Goal: Task Accomplishment & Management: Manage account settings

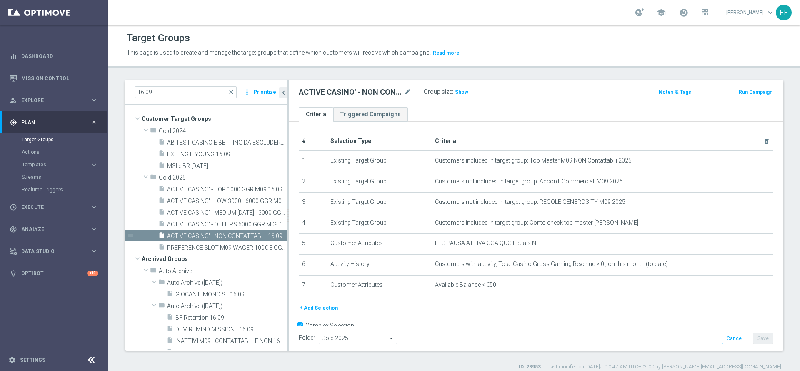
click at [95, 117] on div "gps_fixed Plan keyboard_arrow_right" at bounding box center [53, 122] width 107 height 22
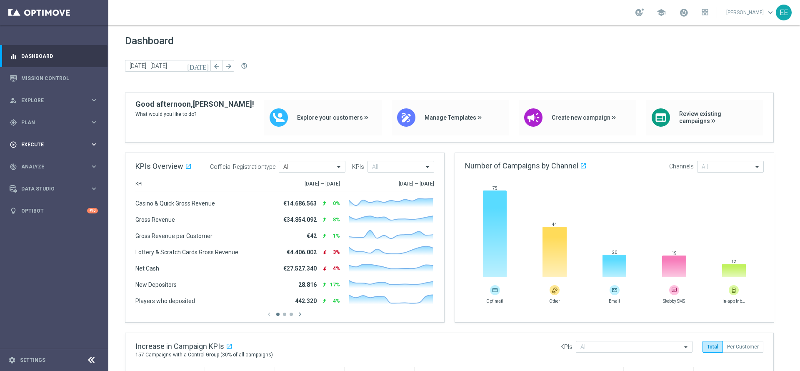
click at [35, 136] on div "play_circle_outline Execute keyboard_arrow_right" at bounding box center [53, 144] width 107 height 22
click at [46, 164] on link "Campaign Builder" at bounding box center [54, 161] width 65 height 7
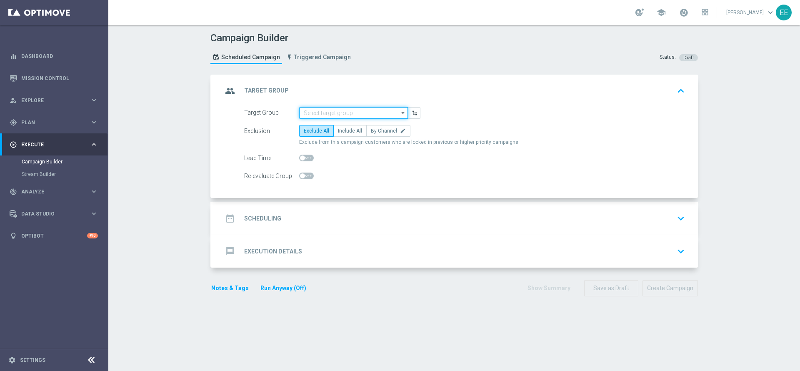
click at [327, 116] on input at bounding box center [353, 113] width 109 height 12
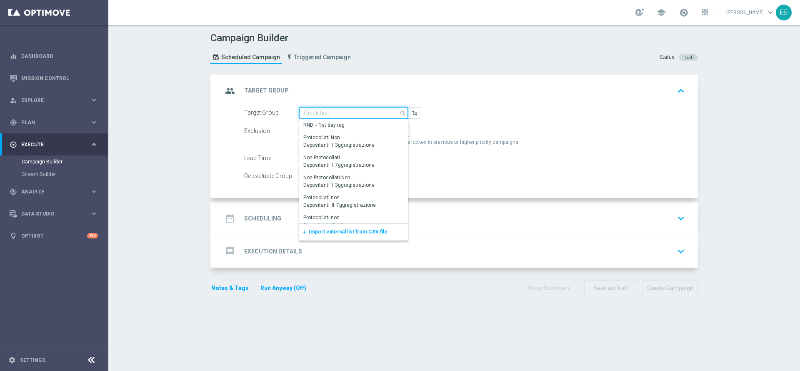
paste input "ACTIVE CASINO' - TOP 1000 GGR M09"
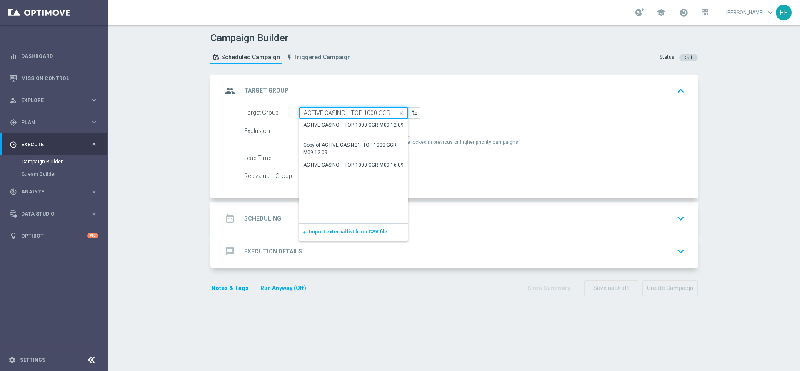
scroll to position [0, 2]
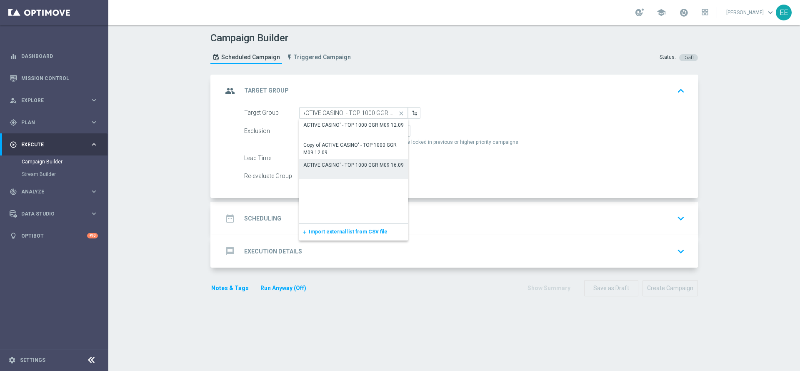
click at [342, 169] on div "ACTIVE CASINO' - TOP 1000 GGR M09 16.09" at bounding box center [353, 165] width 109 height 12
type input "ACTIVE CASINO' - TOP 1000 GGR M09 16.09"
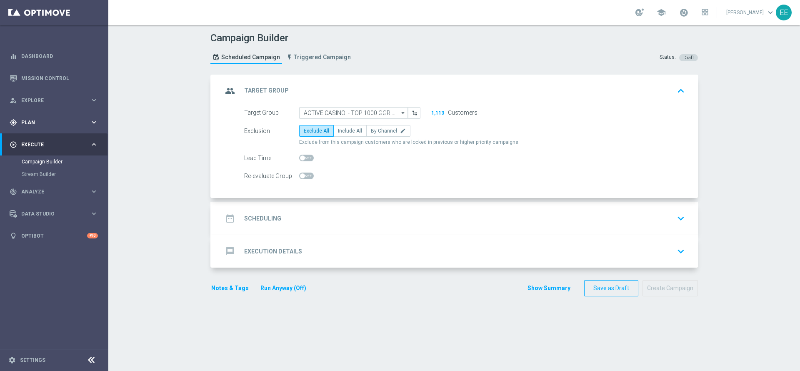
click at [47, 123] on span "Plan" at bounding box center [55, 122] width 69 height 5
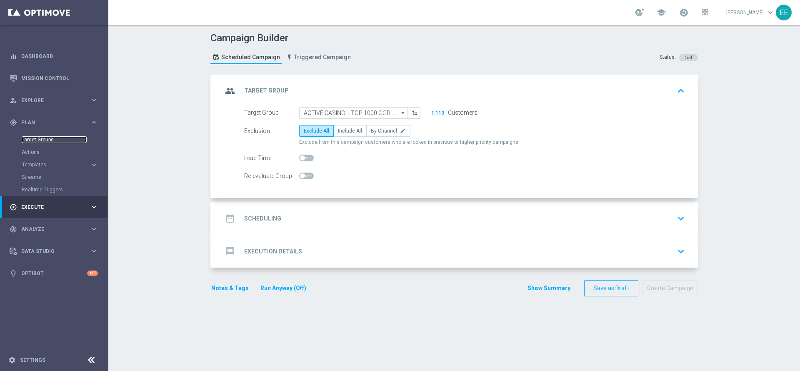
click at [44, 136] on link "Target Groups" at bounding box center [54, 139] width 65 height 7
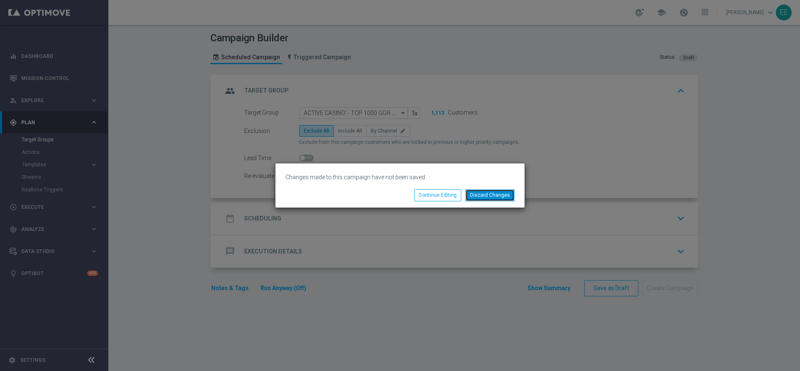
click at [492, 196] on button "Discard Changes" at bounding box center [489, 195] width 49 height 12
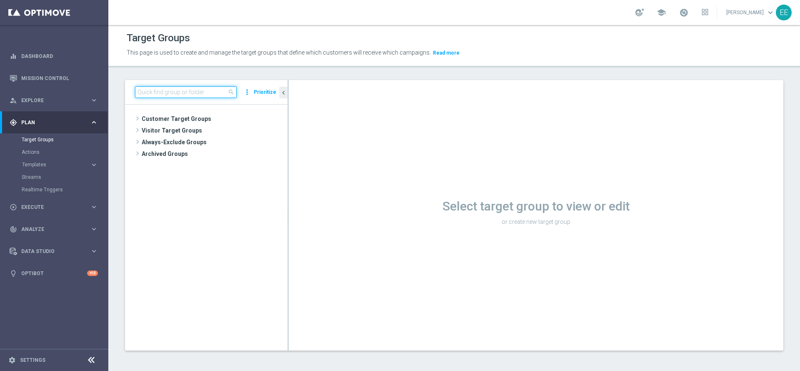
click at [202, 92] on input at bounding box center [186, 92] width 102 height 12
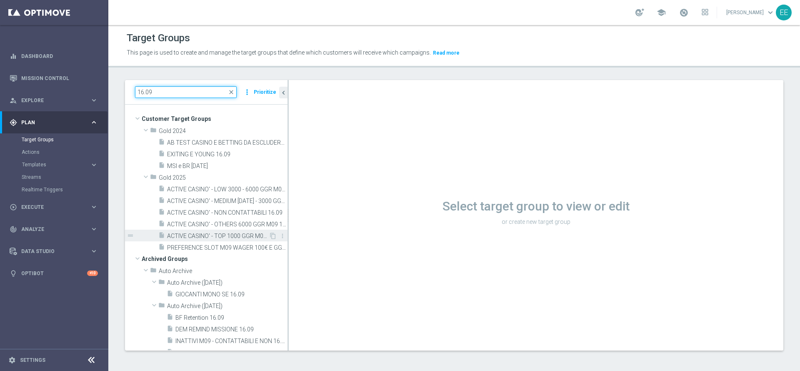
type input "16.09"
click at [230, 234] on span "ACTIVE CASINO' - TOP 1000 GGR M09 16.09" at bounding box center [218, 235] width 102 height 7
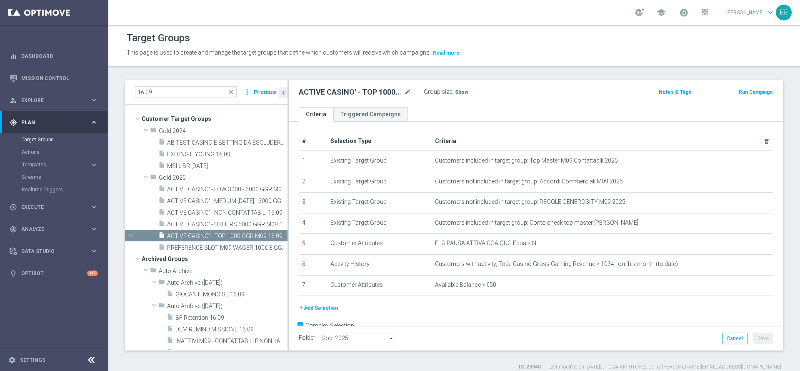
click at [457, 92] on span "Show" at bounding box center [461, 92] width 13 height 6
click at [685, 15] on span at bounding box center [683, 12] width 9 height 9
click at [529, 35] on div "Target Groups" at bounding box center [454, 38] width 655 height 16
click at [223, 199] on span "ACTIVE CASINO' - MEDIUM [DATE] - 3000 GGR M09 16.09" at bounding box center [218, 200] width 102 height 7
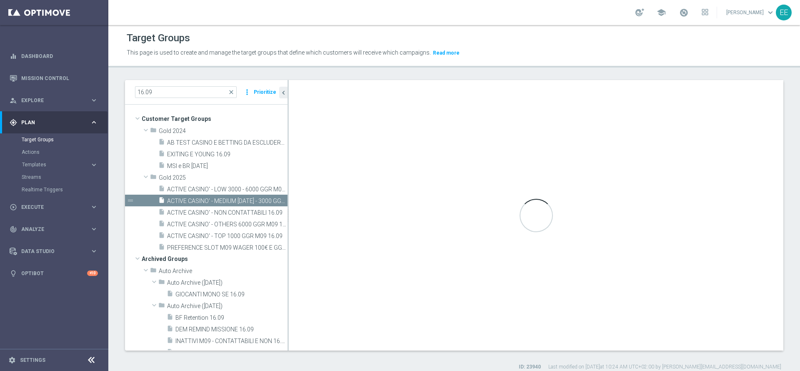
type textarea "(1 AND 2 AND 3 AND 5 and 6 and 7 and 8) or 4"
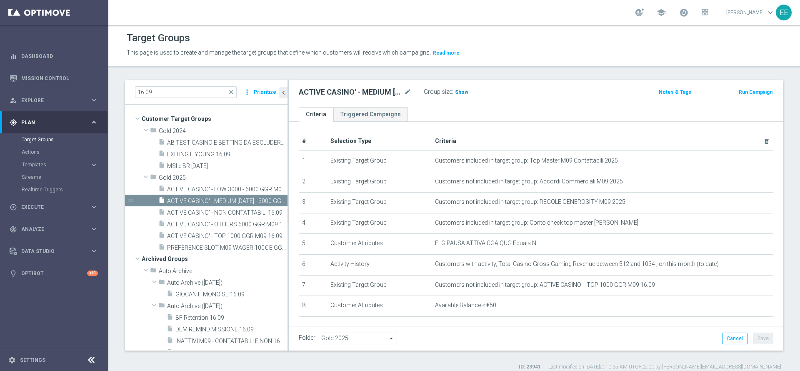
click at [460, 91] on span "Show" at bounding box center [461, 92] width 13 height 6
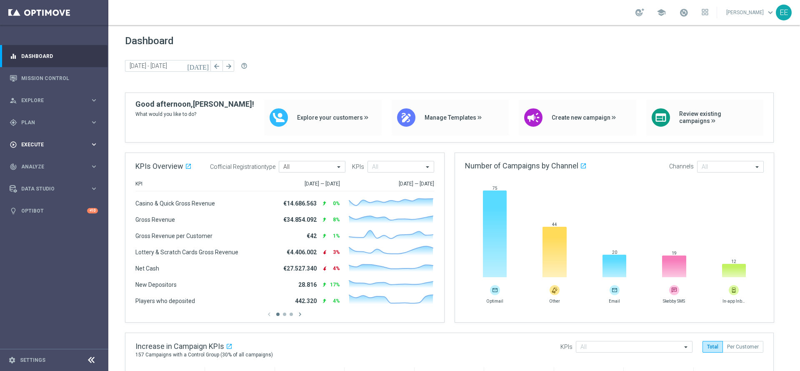
click at [31, 143] on span "Execute" at bounding box center [55, 144] width 69 height 5
click at [37, 122] on span "Plan" at bounding box center [55, 122] width 69 height 5
click at [44, 139] on link "Target Groups" at bounding box center [54, 139] width 65 height 7
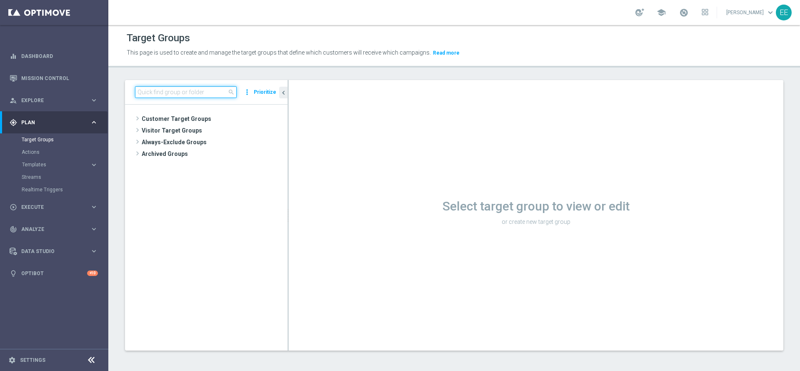
click at [179, 92] on input at bounding box center [186, 92] width 102 height 12
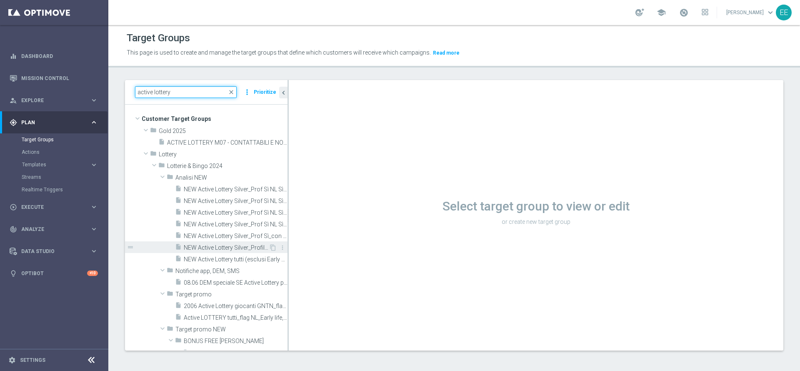
scroll to position [1, 0]
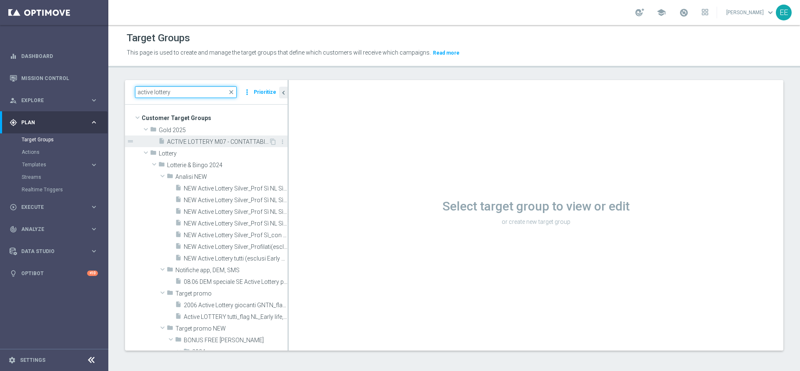
type input "active lottery"
click at [207, 139] on span "ACTIVE LOTTERY M07 - CONTATTABILI E NON - TOP 1000 GGR NB 18.07" at bounding box center [218, 141] width 102 height 7
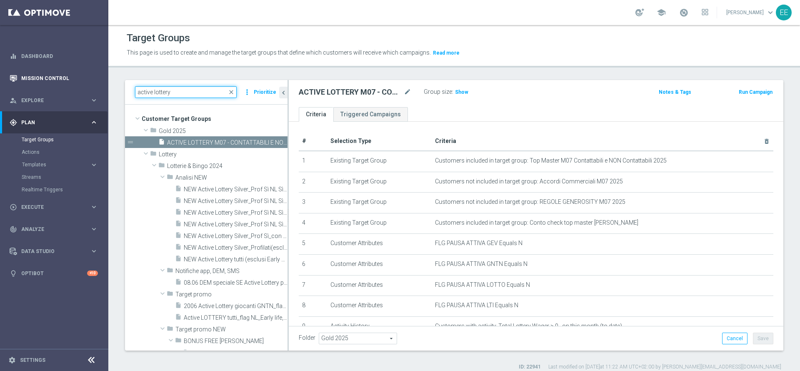
drag, startPoint x: 179, startPoint y: 86, endPoint x: 105, endPoint y: 77, distance: 74.7
click at [105, 77] on main "equalizer Dashboard Mission Control" at bounding box center [400, 185] width 800 height 371
click at [269, 143] on icon "content_copy" at bounding box center [272, 142] width 7 height 7
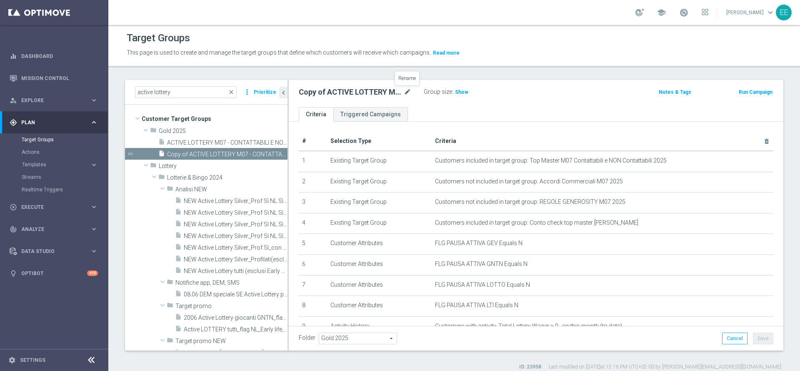
click at [406, 95] on icon "mode_edit" at bounding box center [407, 92] width 7 height 10
type input "ACTIVE LOTTERY M09 - GGR M09 > 50€ 17.09"
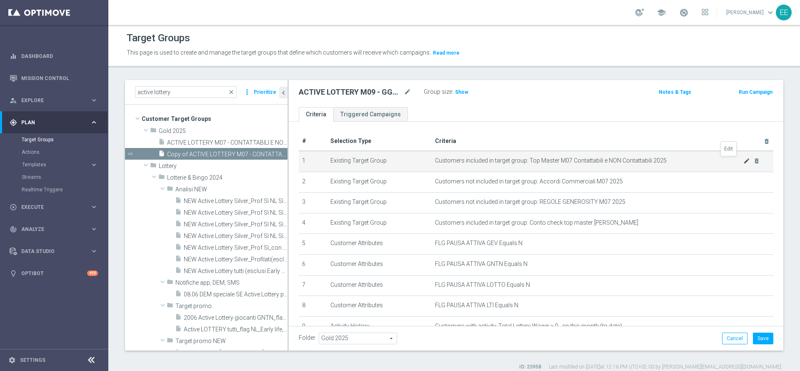
click at [743, 163] on icon "mode_edit" at bounding box center [746, 160] width 7 height 7
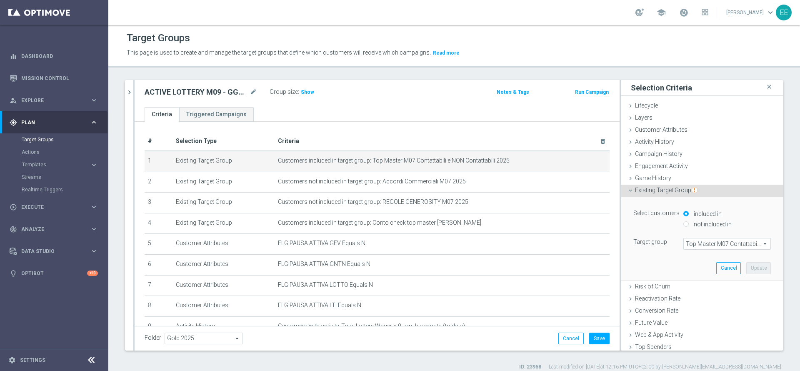
click at [697, 242] on span "Top Master M07 Contattabili e NON Contattabili 2025" at bounding box center [726, 243] width 87 height 11
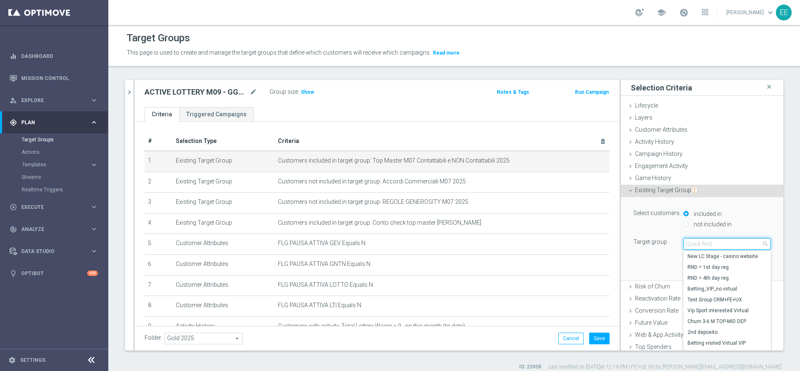
click at [697, 242] on input "search" at bounding box center [726, 244] width 87 height 12
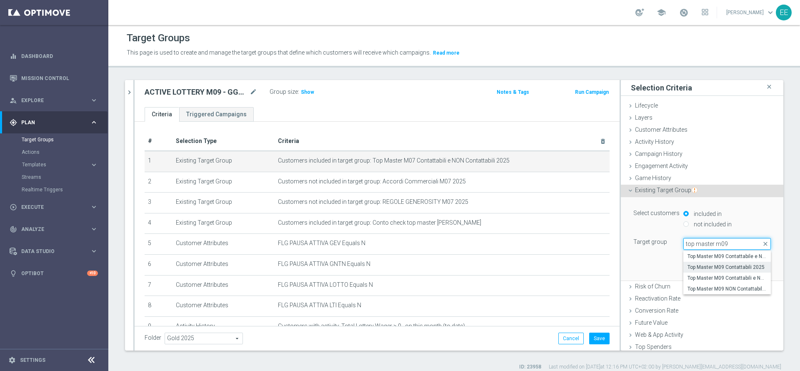
type input "top master m09"
click at [715, 269] on span "Top Master M09 Contattabili 2025" at bounding box center [726, 267] width 79 height 7
type input "Top Master M09 Contattabili 2025"
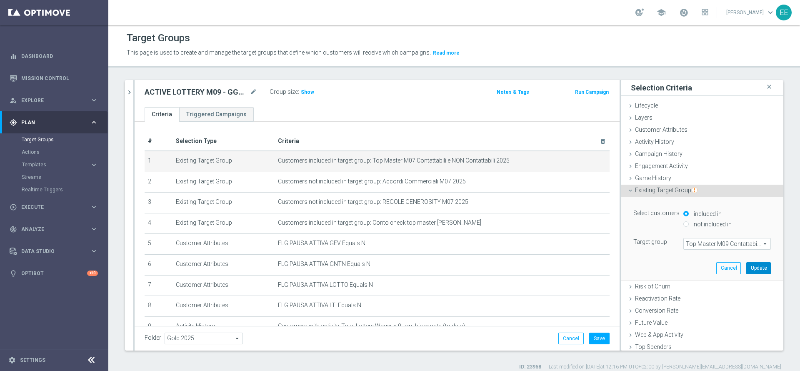
click at [746, 266] on button "Update" at bounding box center [758, 268] width 25 height 12
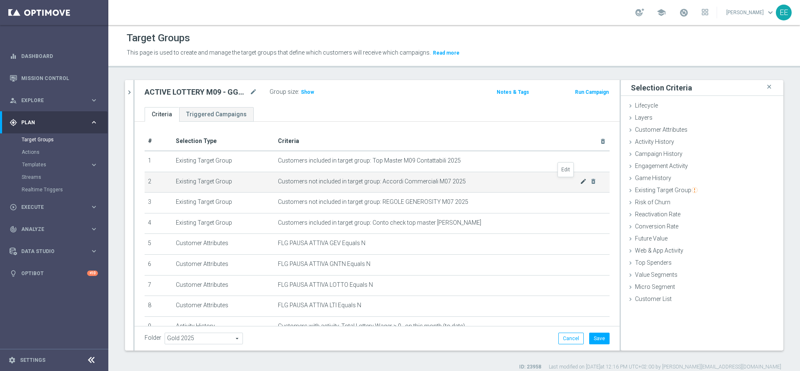
click at [580, 182] on icon "mode_edit" at bounding box center [583, 181] width 7 height 7
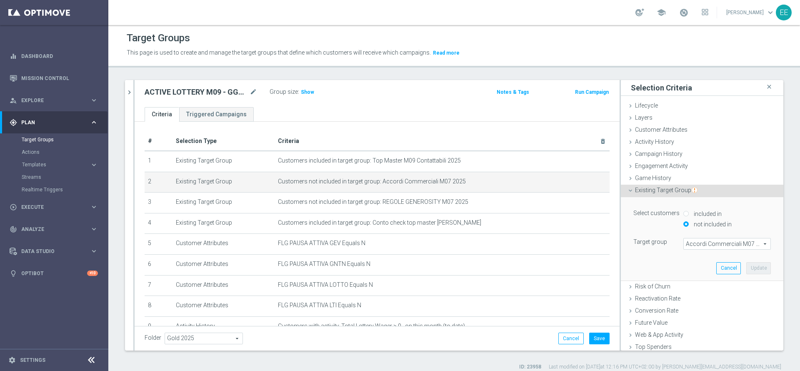
click at [707, 244] on span "Accordi Commerciali M07 2025" at bounding box center [726, 243] width 87 height 11
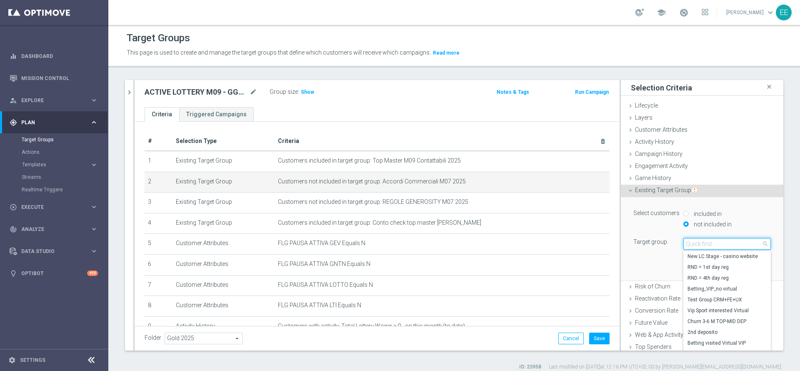
click at [707, 244] on input "search" at bounding box center [726, 244] width 87 height 12
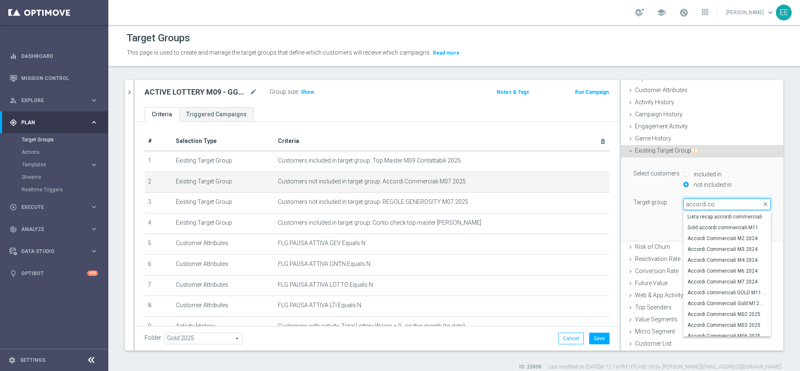
scroll to position [47, 0]
type input "accordi co"
click at [726, 327] on span "Accordi Commerciali M09 2025" at bounding box center [726, 330] width 79 height 7
type input "Accordi Commerciali M09 2025"
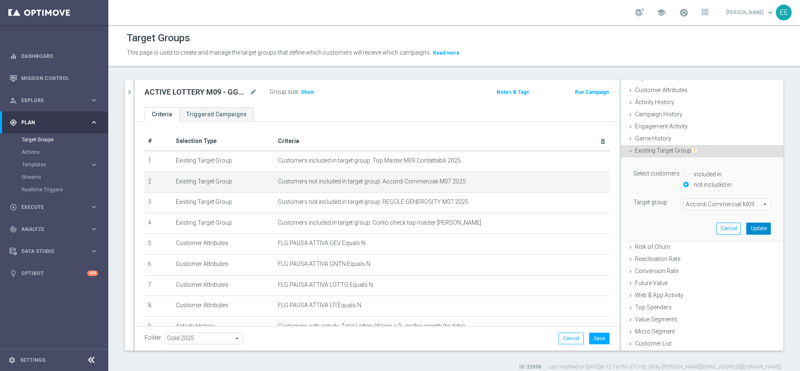
click at [746, 227] on button "Update" at bounding box center [758, 228] width 25 height 12
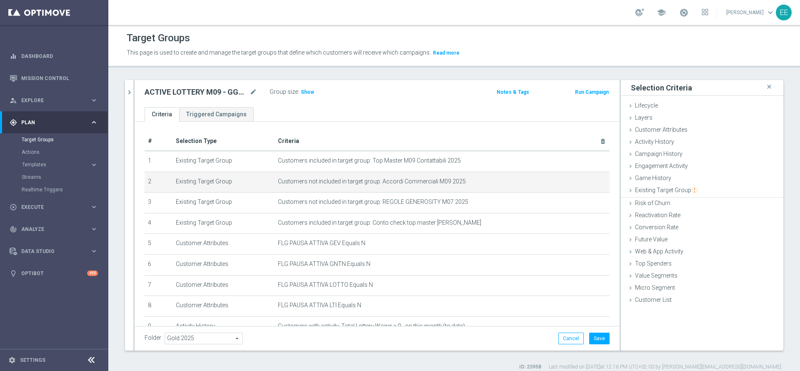
scroll to position [0, 0]
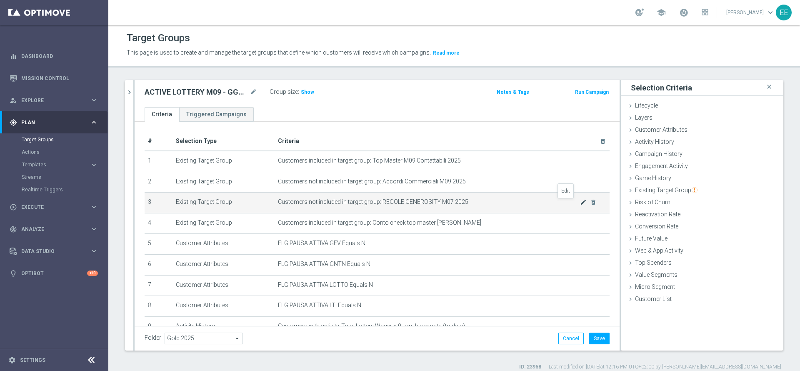
click at [580, 203] on icon "mode_edit" at bounding box center [583, 202] width 7 height 7
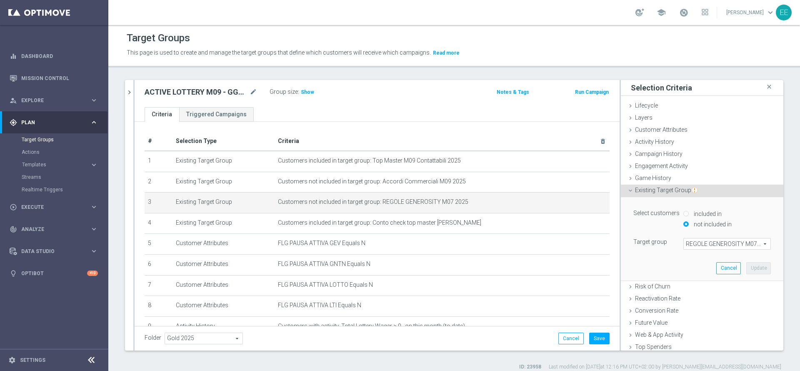
click at [702, 245] on span "REGOLE GENEROSITY M07 2025" at bounding box center [726, 243] width 87 height 11
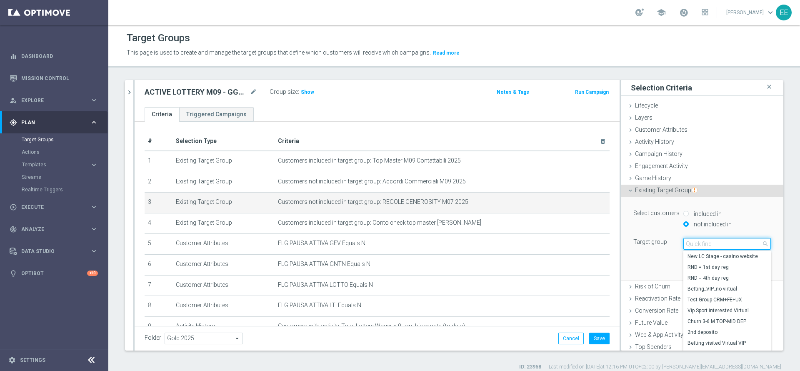
click at [702, 245] on input "search" at bounding box center [726, 244] width 87 height 12
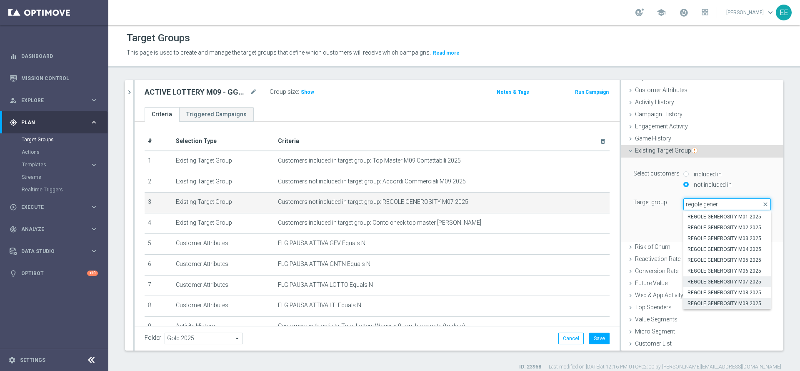
type input "regole gener"
click at [725, 304] on span "REGOLE GENEROSITY M09 2025" at bounding box center [726, 303] width 79 height 7
type input "REGOLE GENEROSITY M09 2025"
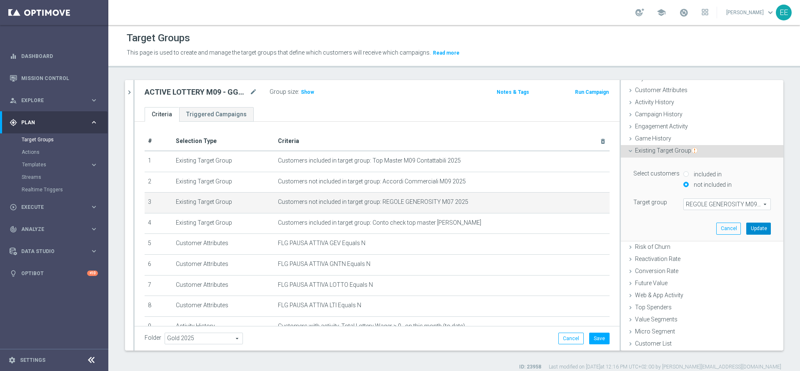
click at [746, 228] on button "Update" at bounding box center [758, 228] width 25 height 12
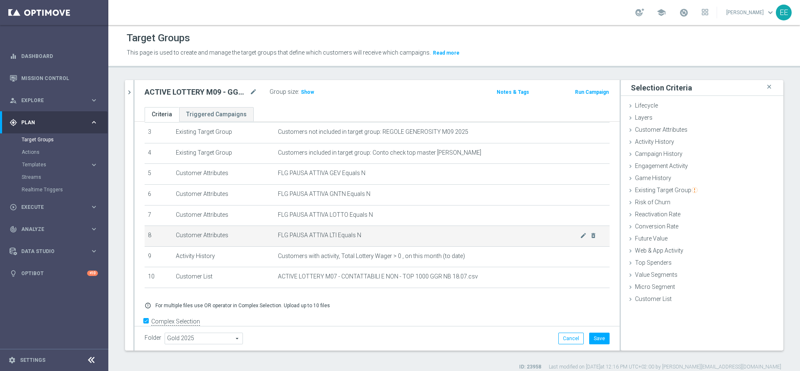
scroll to position [88, 0]
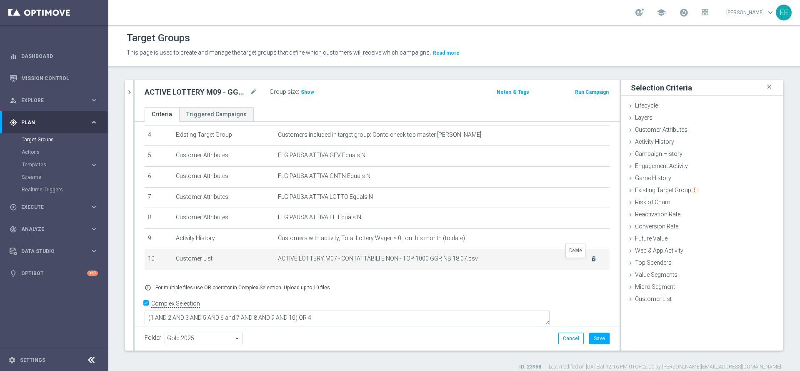
click at [590, 260] on icon "delete_forever" at bounding box center [593, 258] width 7 height 7
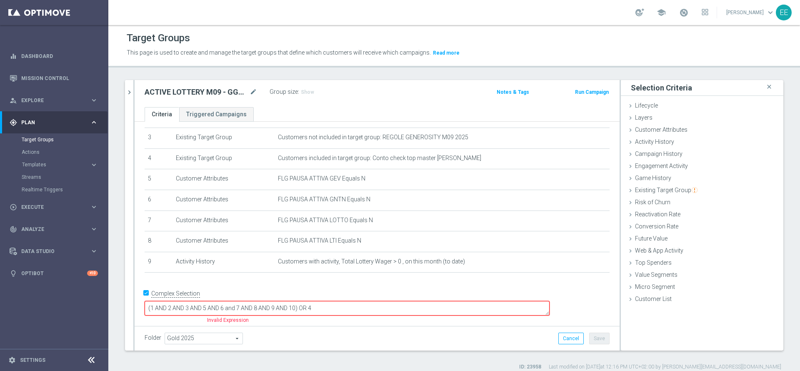
scroll to position [55, 0]
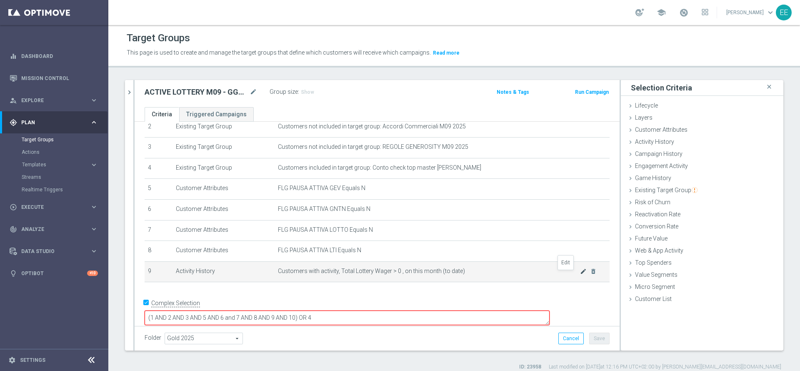
click at [580, 274] on icon "mode_edit" at bounding box center [583, 271] width 7 height 7
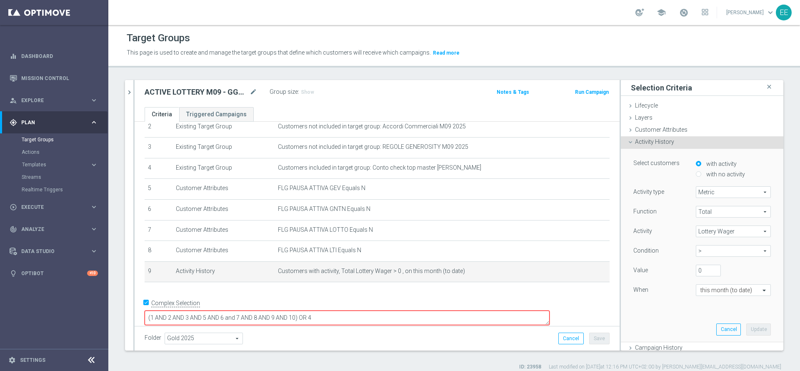
click at [708, 232] on span "Lottery Wager" at bounding box center [733, 231] width 74 height 11
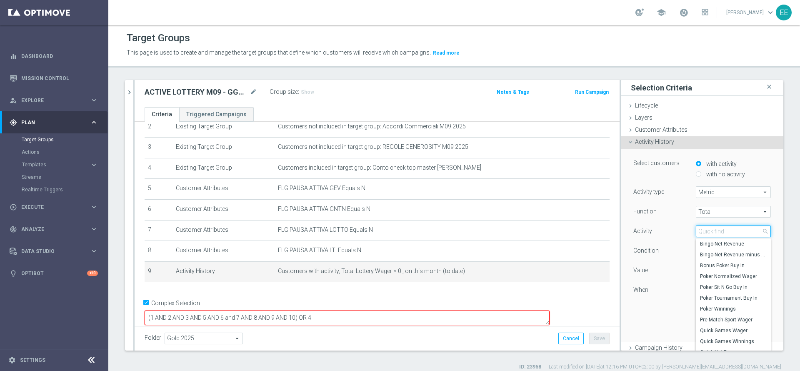
click at [708, 232] on input "search" at bounding box center [732, 231] width 75 height 12
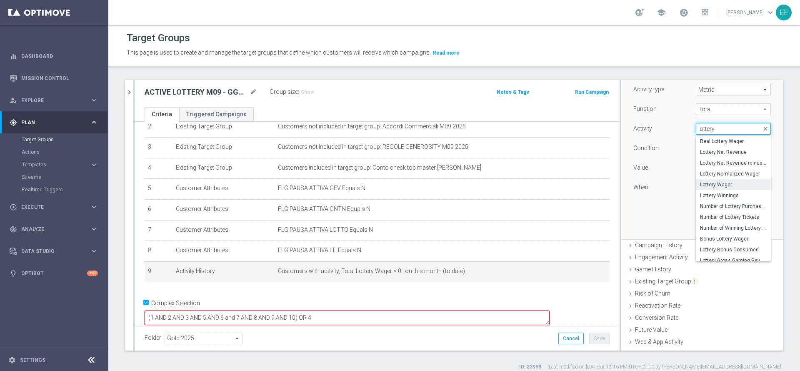
scroll to position [5, 0]
type input "lottery"
click at [710, 251] on label "Lottery Gross Gaming Revenue" at bounding box center [732, 255] width 75 height 11
type input "Lottery Gross Gaming Revenue"
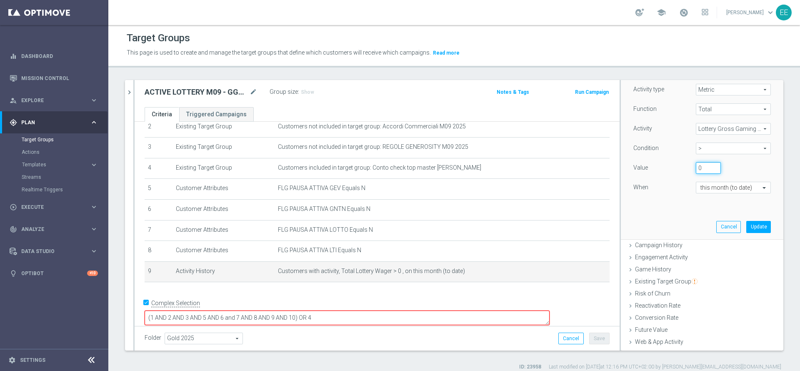
click at [695, 171] on input "0" at bounding box center [707, 168] width 25 height 12
type input "50"
click at [746, 231] on button "Update" at bounding box center [758, 227] width 25 height 12
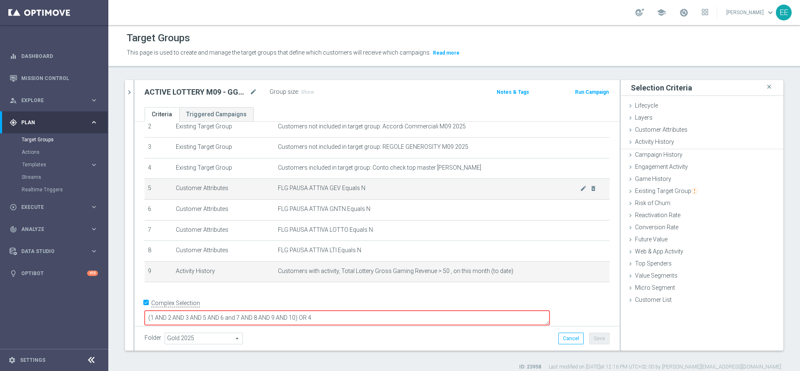
scroll to position [0, 0]
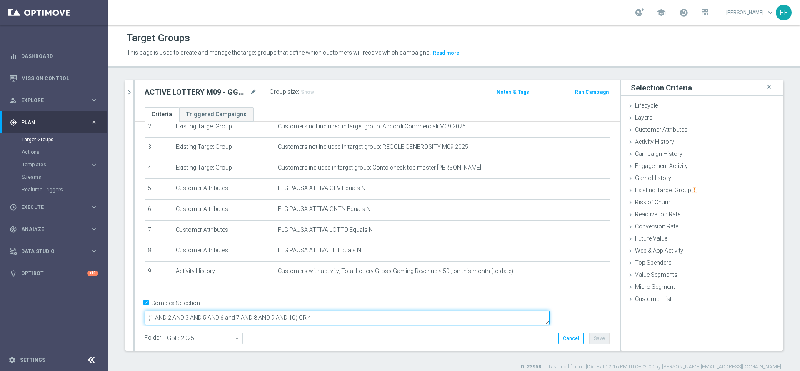
click at [356, 310] on textarea "(1 AND 2 AND 3 AND 5 AND 6 and 7 AND 8 AND 9 AND 10) OR 4" at bounding box center [347, 317] width 405 height 15
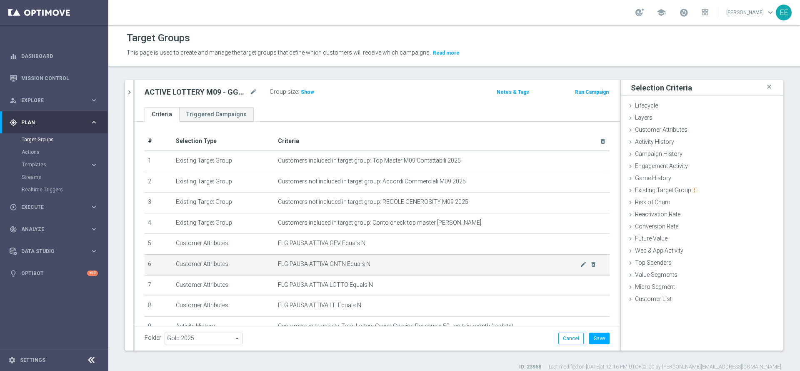
scroll to position [55, 0]
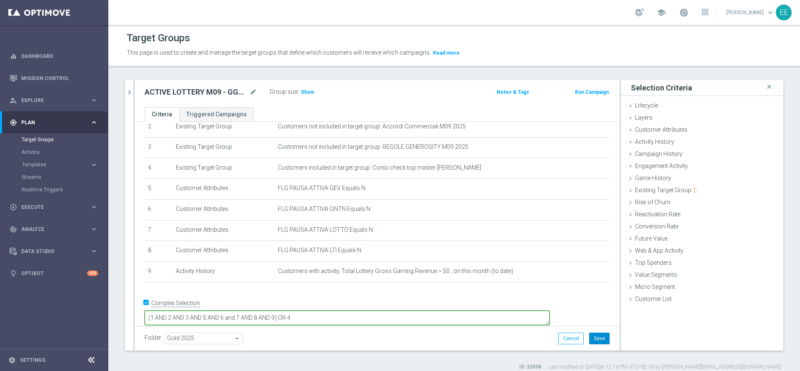
type textarea "(1 AND 2 AND 3 AND 5 AND 6 and 7 AND 8 AND 9) OR 4"
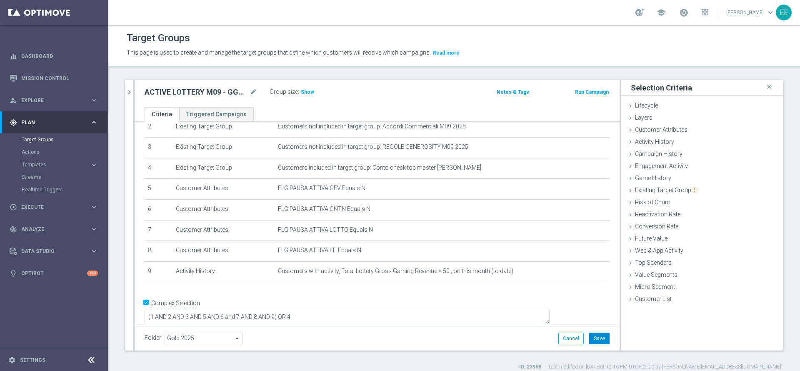
scroll to position [54, 0]
click at [589, 335] on button "Save" at bounding box center [599, 338] width 20 height 12
click at [129, 94] on icon "chevron_right" at bounding box center [129, 92] width 8 height 8
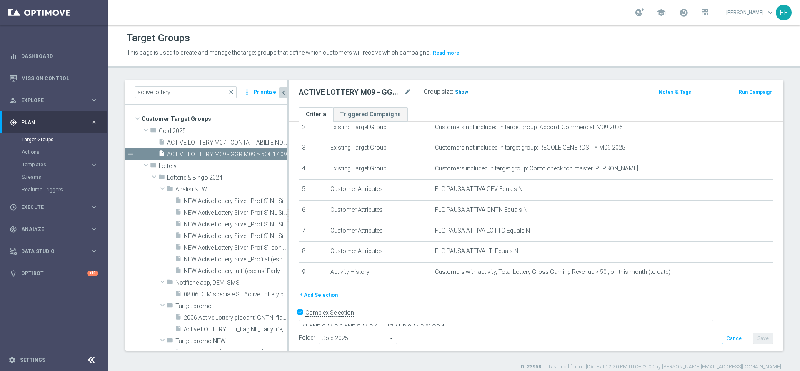
click at [460, 94] on span "Show" at bounding box center [461, 92] width 13 height 6
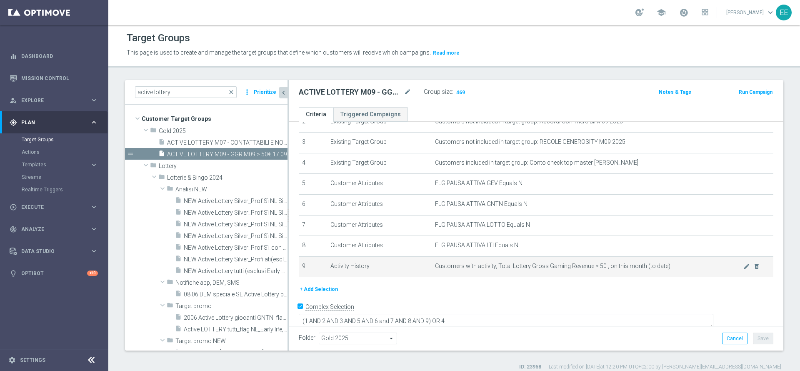
scroll to position [63, 0]
click at [724, 265] on span "Customers with activity, Total Lottery Gross Gaming Revenue > 50 , on this mont…" at bounding box center [589, 262] width 308 height 7
click at [743, 267] on icon "mode_edit" at bounding box center [746, 263] width 7 height 7
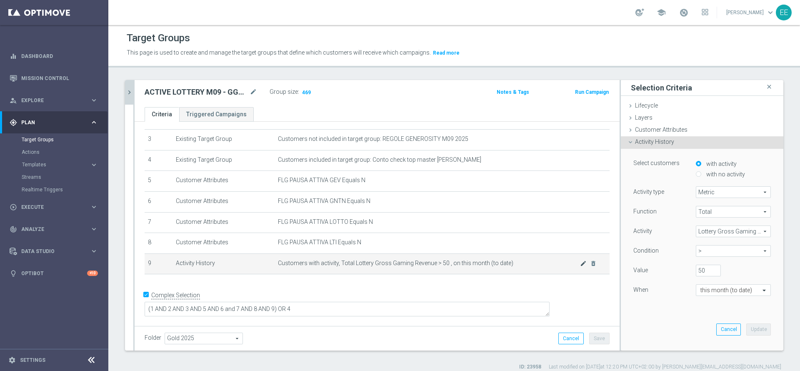
scroll to position [54, 0]
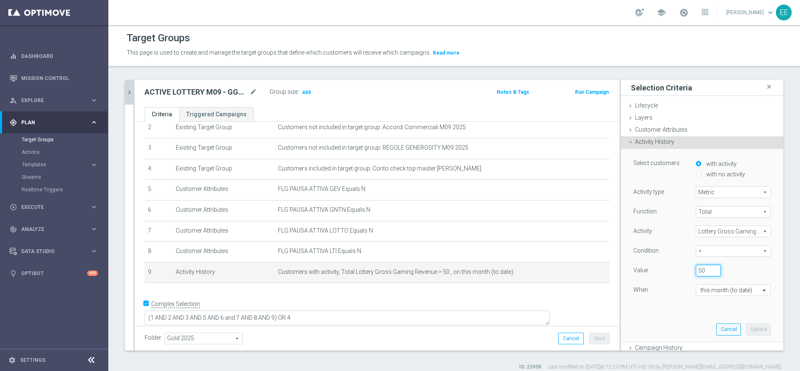
click at [695, 269] on input "50" at bounding box center [707, 270] width 25 height 12
type input "10"
click at [746, 326] on button "Update" at bounding box center [758, 329] width 25 height 12
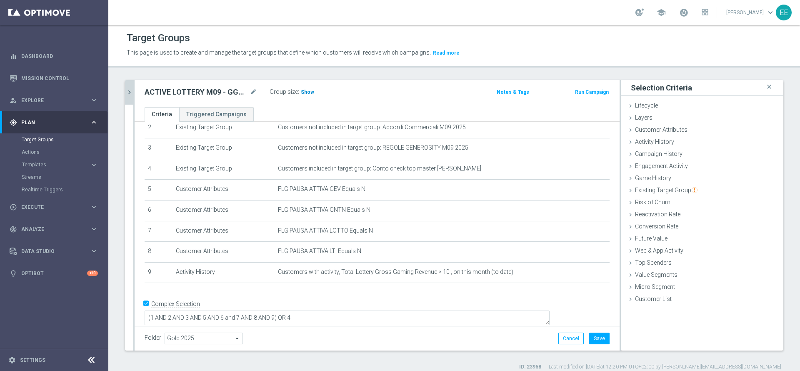
click at [307, 95] on h3 "Show" at bounding box center [307, 91] width 15 height 9
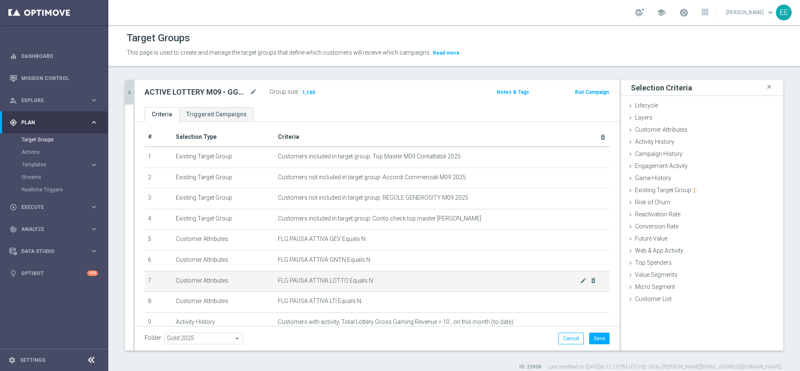
scroll to position [1, 0]
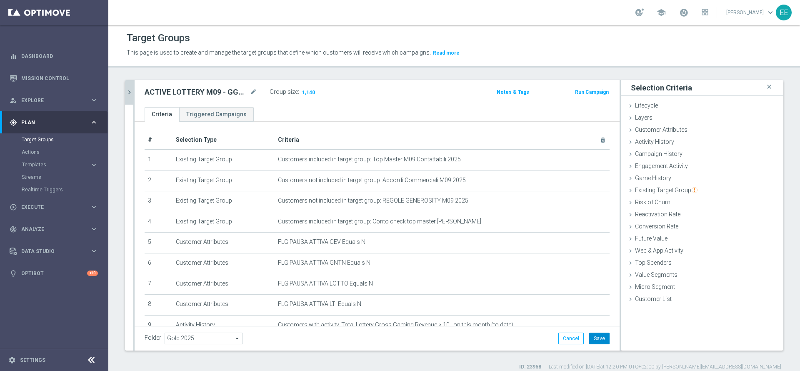
click at [592, 340] on button "Save" at bounding box center [599, 338] width 20 height 12
click at [130, 94] on icon "chevron_right" at bounding box center [129, 92] width 8 height 8
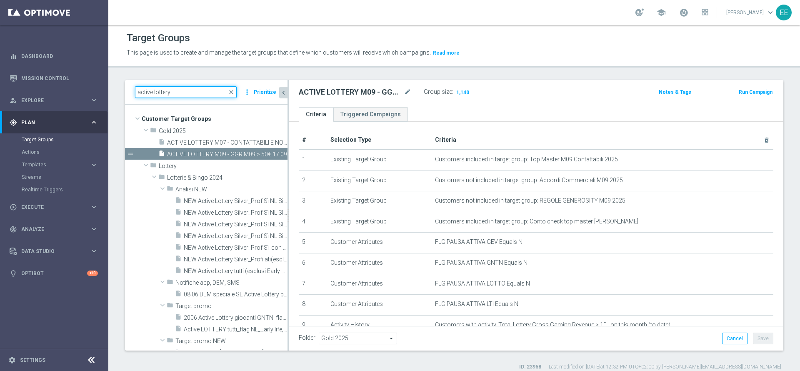
click at [195, 89] on input "active lottery" at bounding box center [186, 92] width 102 height 12
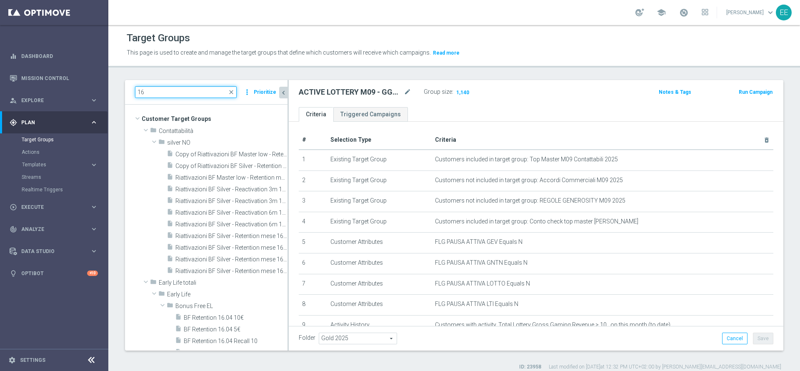
type input "1"
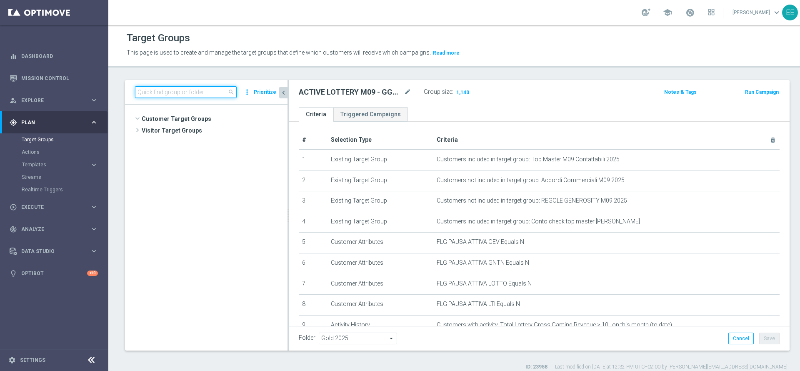
scroll to position [26070, 0]
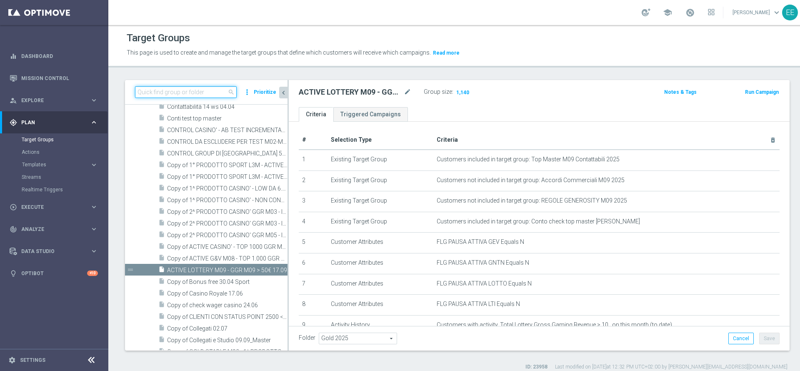
paste input "ACTIVE LOTTERY M09 - GGR M09 > 50€"
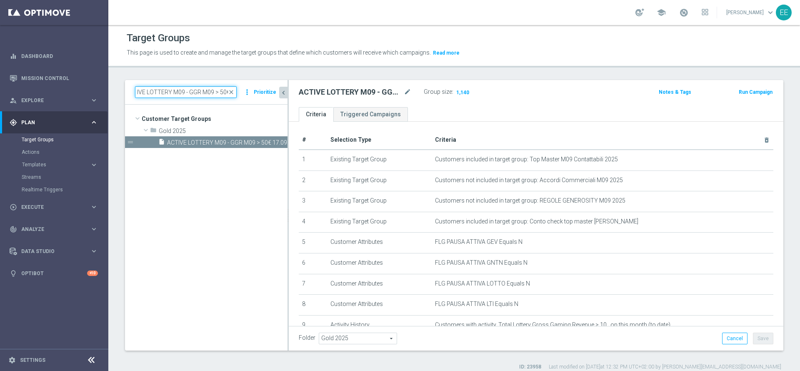
scroll to position [0, 0]
click at [211, 144] on span "ACTIVE LOTTERY M09 - GGR M09 > 50€ 17.09" at bounding box center [218, 142] width 102 height 7
click at [408, 92] on icon "mode_edit" at bounding box center [407, 92] width 7 height 10
click at [194, 91] on input "ACTIVE LOTTERY M09 - GGR M09 > 50€" at bounding box center [186, 92] width 102 height 12
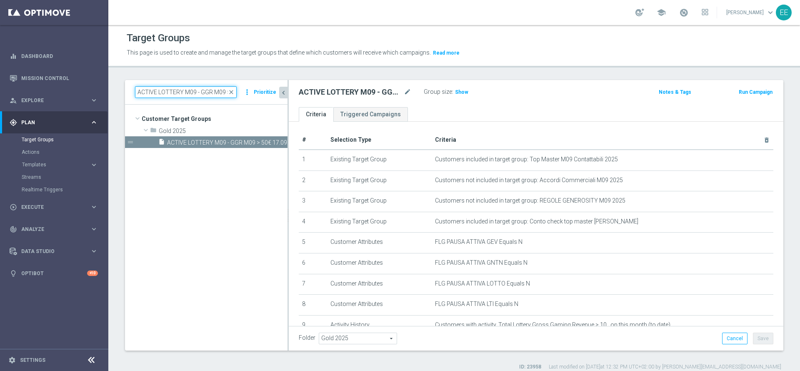
click at [194, 91] on input "ACTIVE LOTTERY M09 - GGR M09 > 50€" at bounding box center [186, 92] width 102 height 12
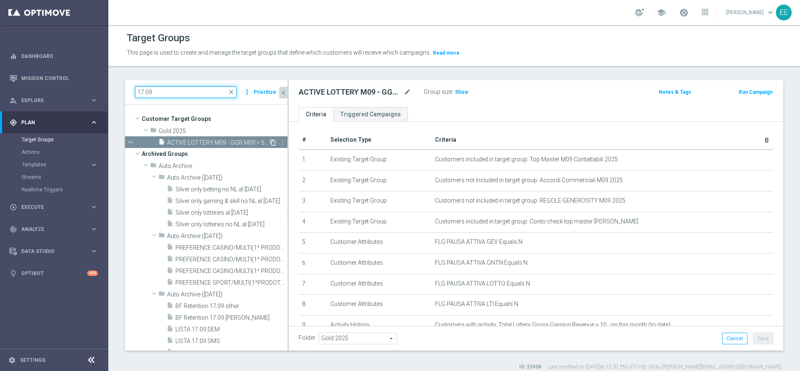
type input "17.09"
click at [269, 143] on icon "content_copy" at bounding box center [272, 142] width 7 height 7
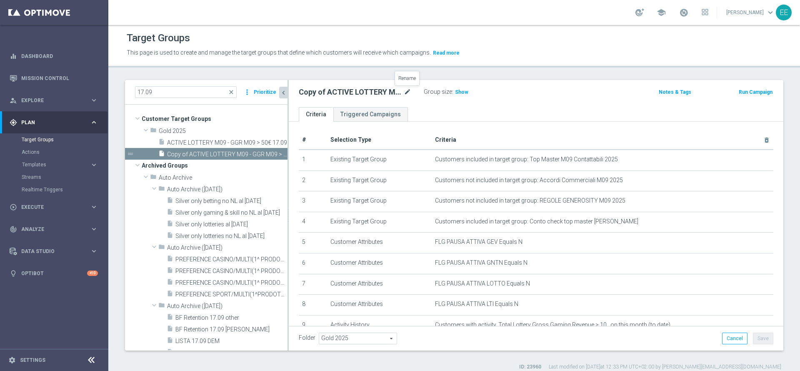
click at [407, 88] on icon "mode_edit" at bounding box center [407, 92] width 7 height 10
type input "NO ACTIVE LOTTERIE M09 17.09"
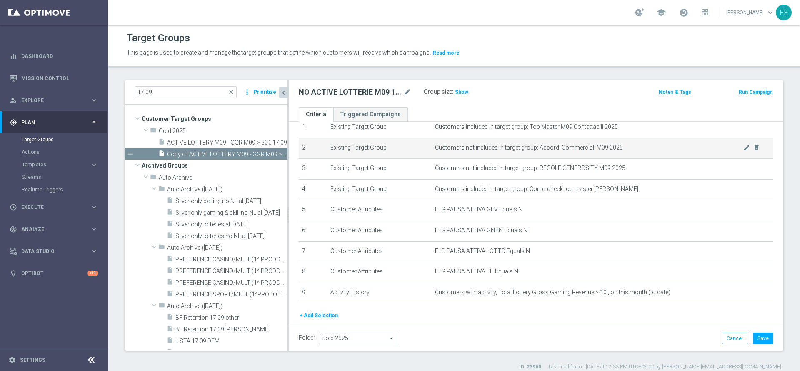
scroll to position [35, 0]
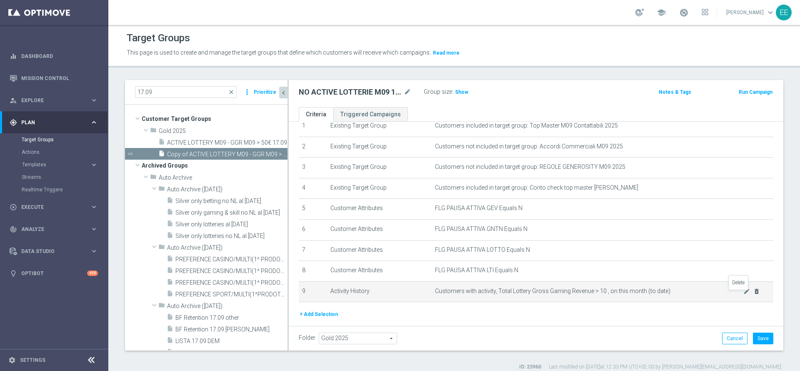
click at [753, 293] on icon "delete_forever" at bounding box center [756, 291] width 7 height 7
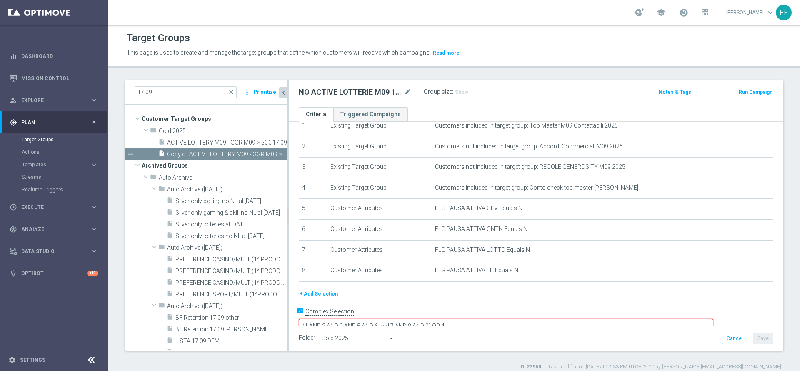
click at [307, 298] on button "+ Add Selection" at bounding box center [319, 293] width 40 height 9
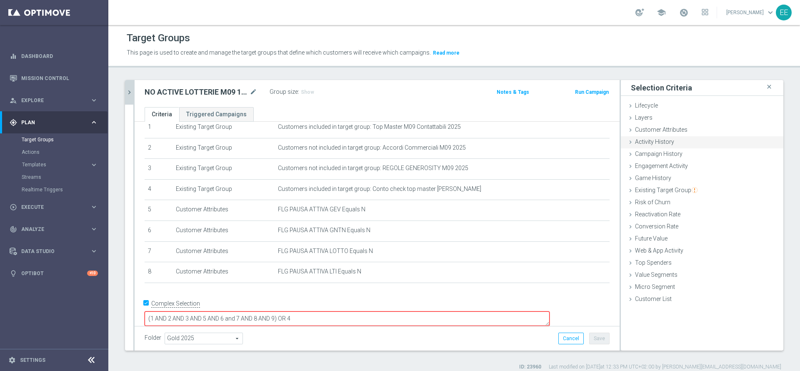
click at [664, 146] on div "Activity History done selection updated" at bounding box center [702, 142] width 162 height 12
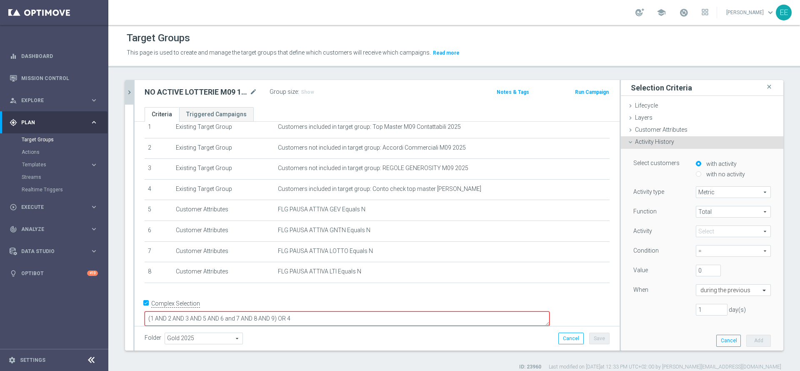
click at [706, 171] on label "with no activity" at bounding box center [724, 173] width 41 height 7
click at [701, 171] on input "with no activity" at bounding box center [697, 173] width 5 height 5
radio input "true"
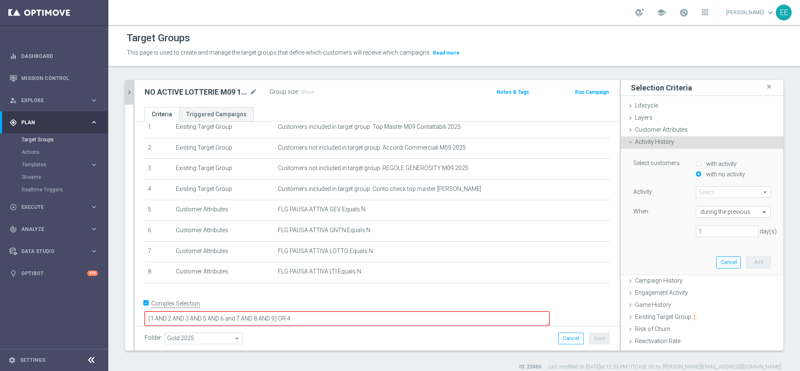
click at [712, 193] on span at bounding box center [733, 192] width 74 height 11
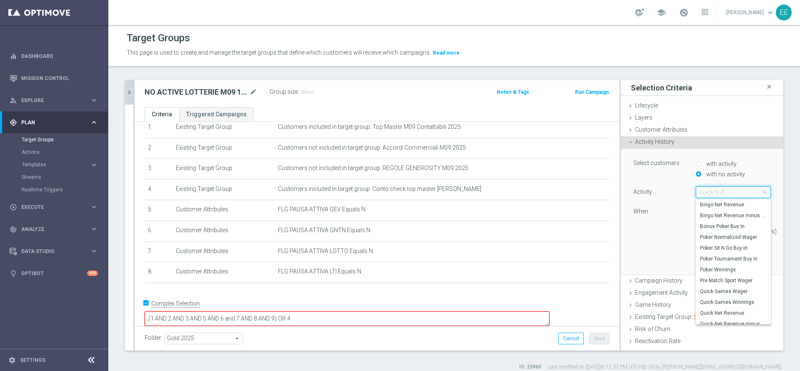
click at [712, 193] on input "search" at bounding box center [732, 192] width 75 height 12
type input "ò"
type input "lotte"
click at [736, 247] on span "Lottery Wager" at bounding box center [733, 247] width 67 height 7
type input "Lottery Wager"
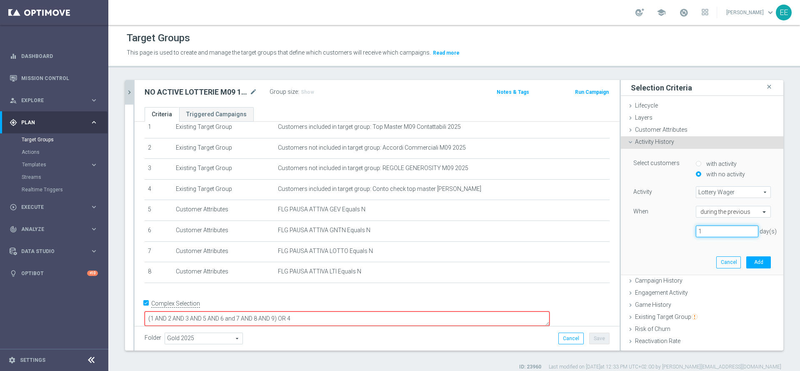
click at [708, 227] on input "1" at bounding box center [726, 231] width 62 height 12
click at [713, 216] on div "during the previous" at bounding box center [732, 212] width 75 height 12
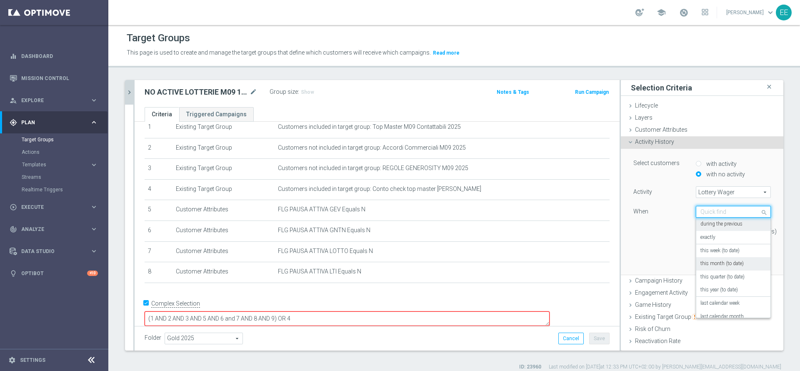
click at [717, 262] on label "this month (to date)" at bounding box center [721, 263] width 43 height 7
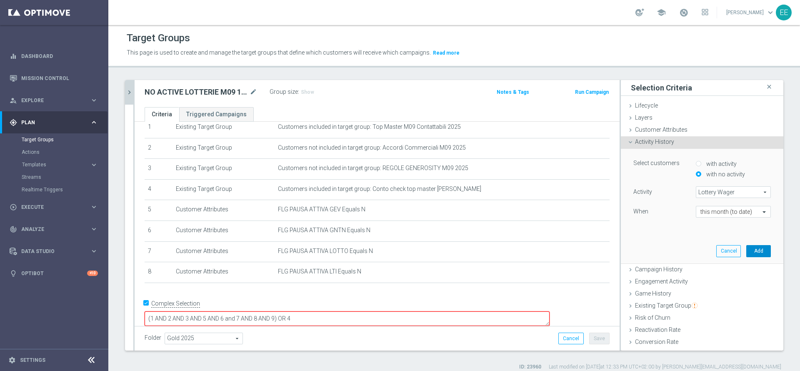
click at [746, 246] on button "Add" at bounding box center [758, 251] width 25 height 12
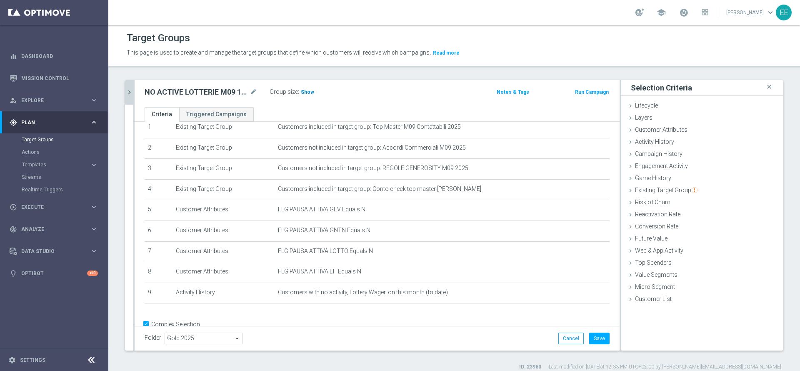
click at [304, 92] on span "Show" at bounding box center [307, 92] width 13 height 6
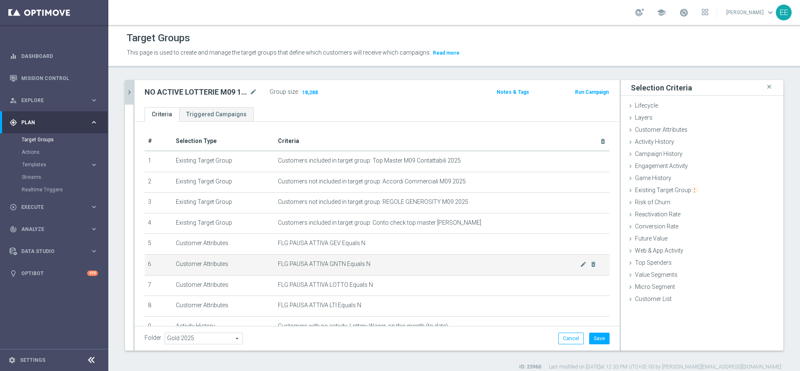
scroll to position [54, 0]
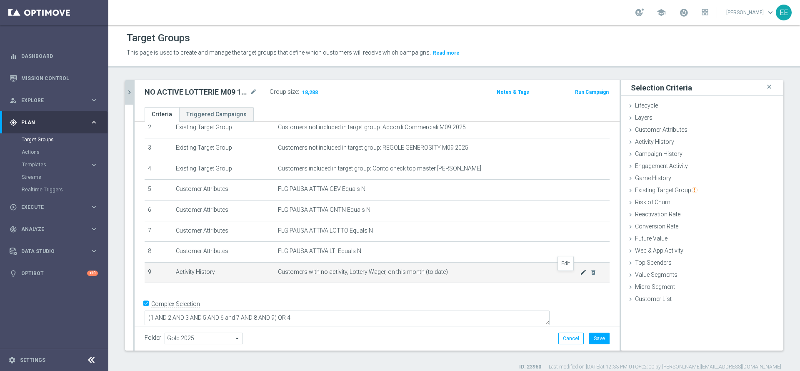
click at [580, 275] on icon "mode_edit" at bounding box center [583, 272] width 7 height 7
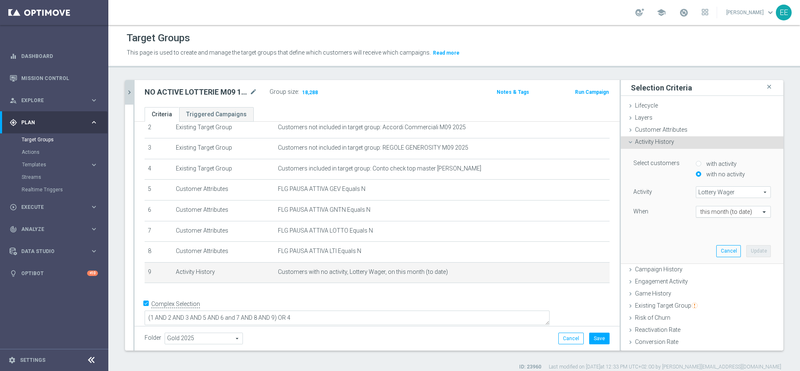
click at [709, 217] on div "this month (to date)" at bounding box center [732, 212] width 75 height 12
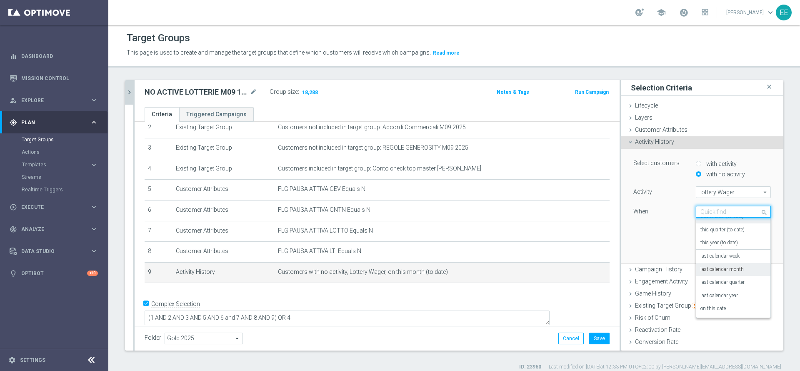
scroll to position [60, 0]
click at [700, 307] on label "in this range" at bounding box center [713, 309] width 27 height 7
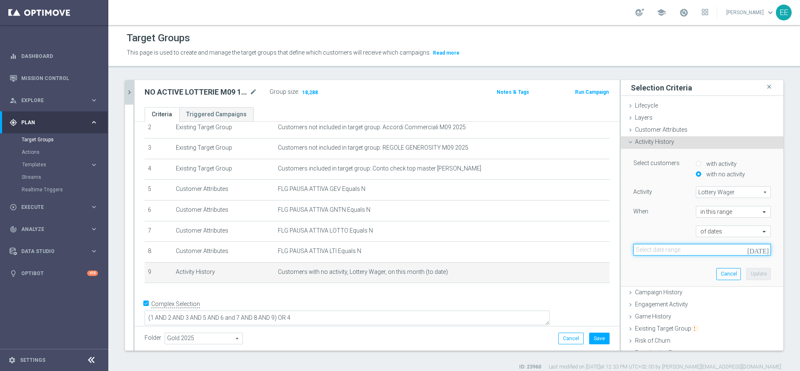
click at [698, 245] on input at bounding box center [701, 250] width 137 height 12
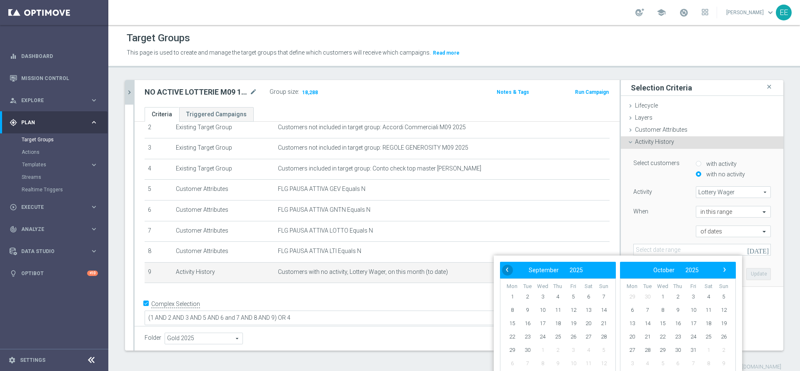
click at [503, 268] on span "‹" at bounding box center [506, 269] width 11 height 11
click at [573, 294] on span "1" at bounding box center [572, 296] width 13 height 13
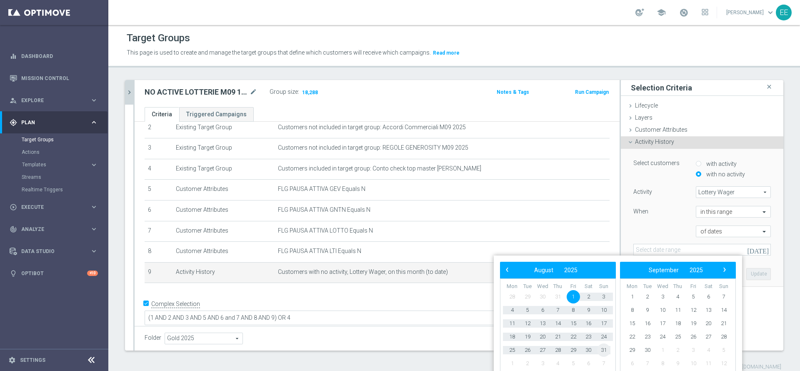
click at [604, 348] on span "31" at bounding box center [603, 349] width 13 height 13
type input "[DATE] - [DATE]"
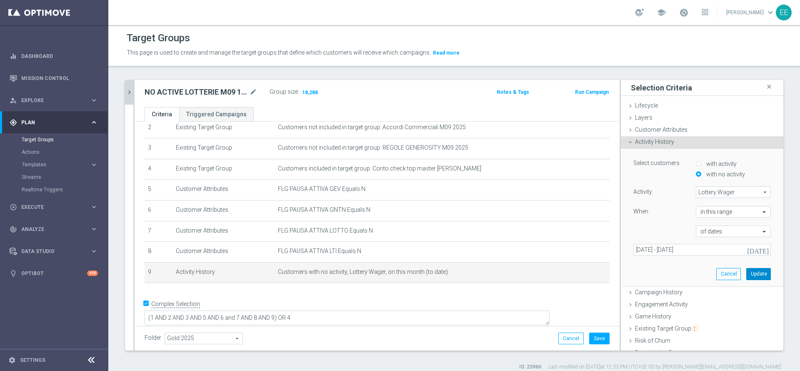
click at [746, 271] on button "Update" at bounding box center [758, 274] width 25 height 12
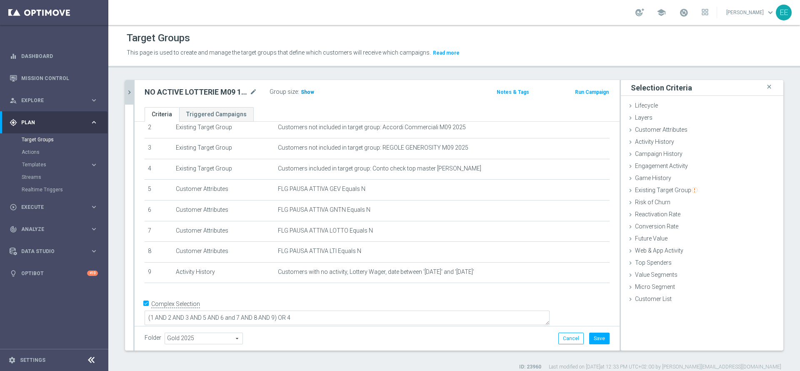
click at [308, 94] on span "Show" at bounding box center [307, 92] width 13 height 6
click at [127, 92] on icon "chevron_right" at bounding box center [129, 92] width 8 height 8
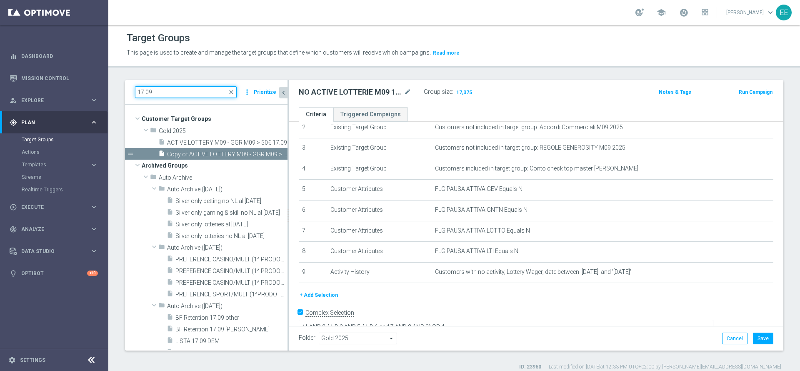
click at [166, 96] on input "17.09" at bounding box center [186, 92] width 102 height 12
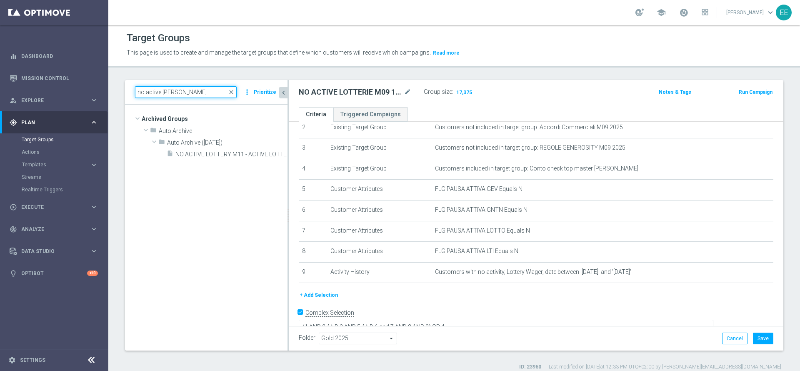
drag, startPoint x: 182, startPoint y: 94, endPoint x: 161, endPoint y: 98, distance: 22.1
click at [161, 98] on div "no active [PERSON_NAME] close more_vert Prioritize" at bounding box center [206, 92] width 162 height 25
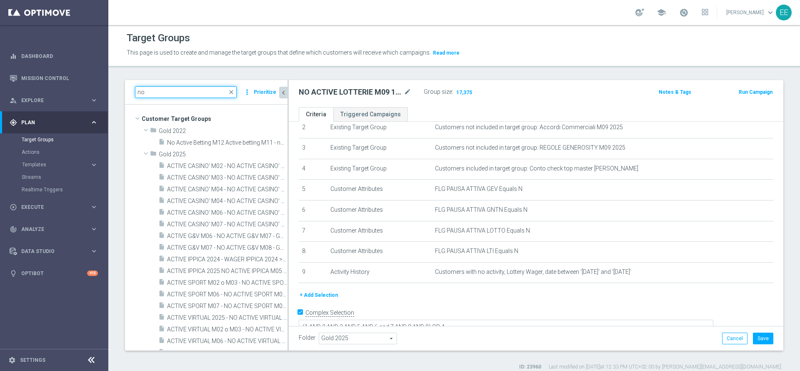
type input "n"
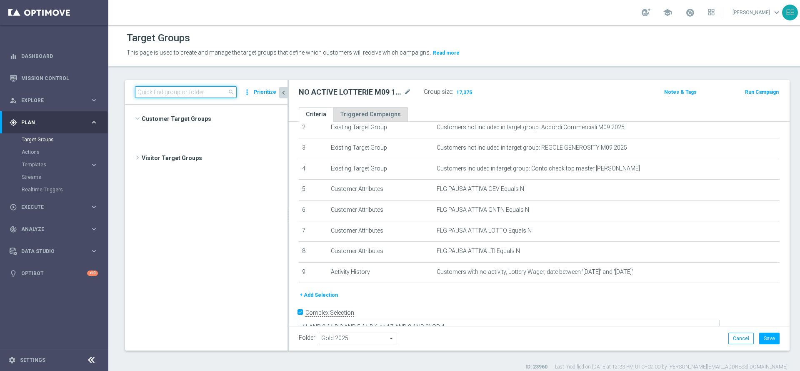
scroll to position [26081, 0]
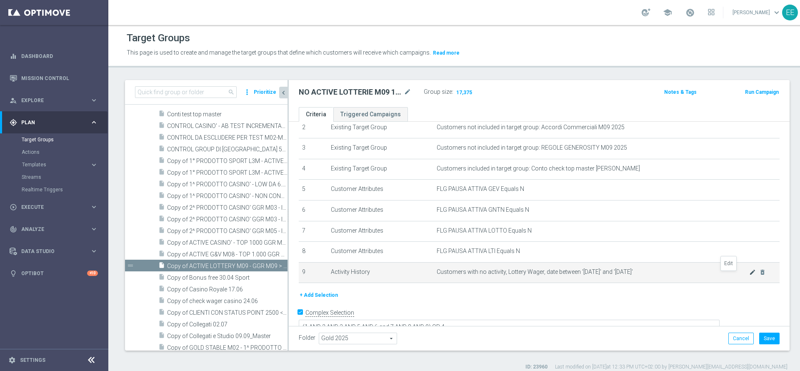
click at [749, 275] on icon "mode_edit" at bounding box center [752, 272] width 7 height 7
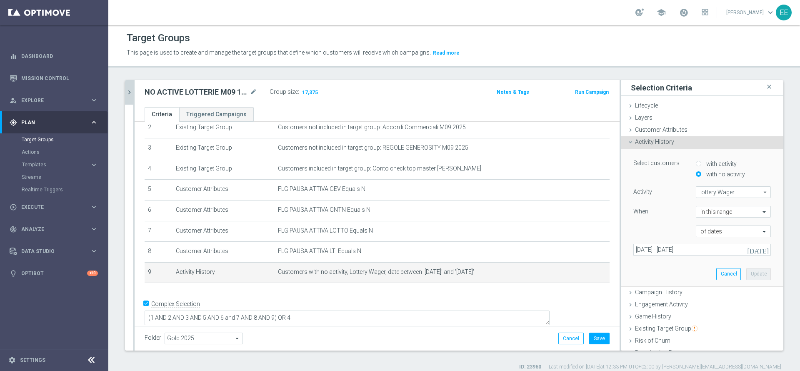
click at [695, 161] on input "with activity" at bounding box center [697, 163] width 5 height 5
radio input "true"
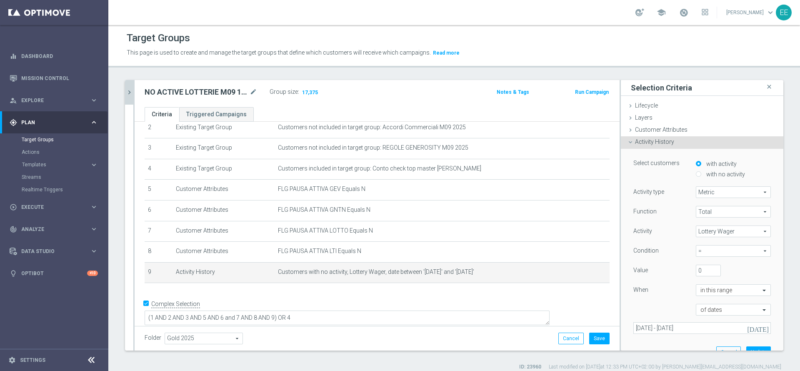
click at [699, 250] on span "=" at bounding box center [733, 250] width 74 height 11
click at [702, 282] on span ">" at bounding box center [733, 285] width 67 height 7
type input ">"
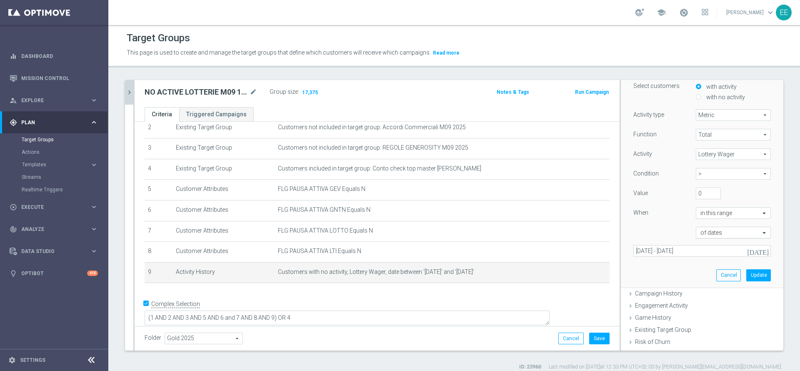
scroll to position [77, 0]
click at [748, 251] on icon "[DATE]" at bounding box center [758, 250] width 22 height 7
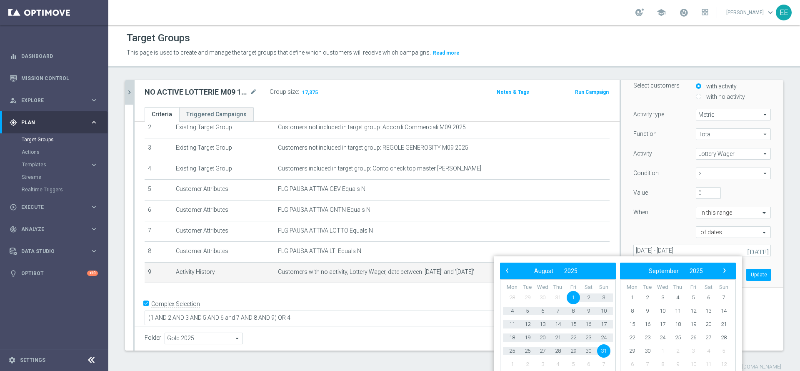
click at [570, 299] on span "1" at bounding box center [572, 297] width 13 height 13
click at [607, 349] on span "31" at bounding box center [603, 350] width 13 height 13
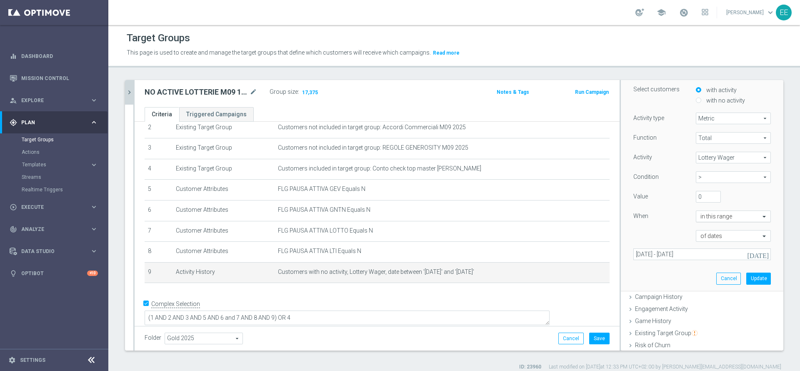
scroll to position [75, 0]
click at [746, 277] on button "Update" at bounding box center [758, 278] width 25 height 12
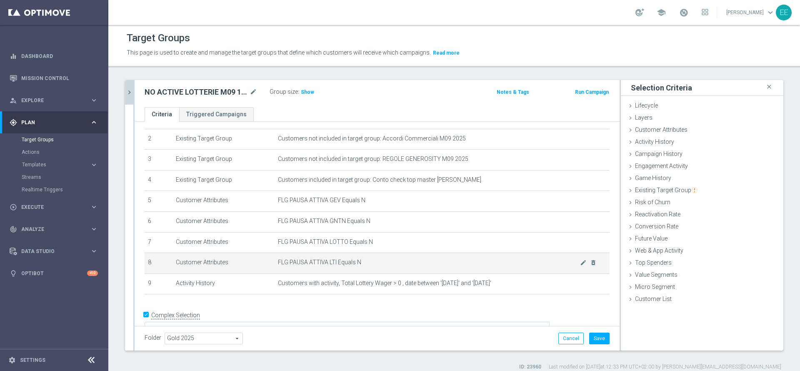
scroll to position [54, 0]
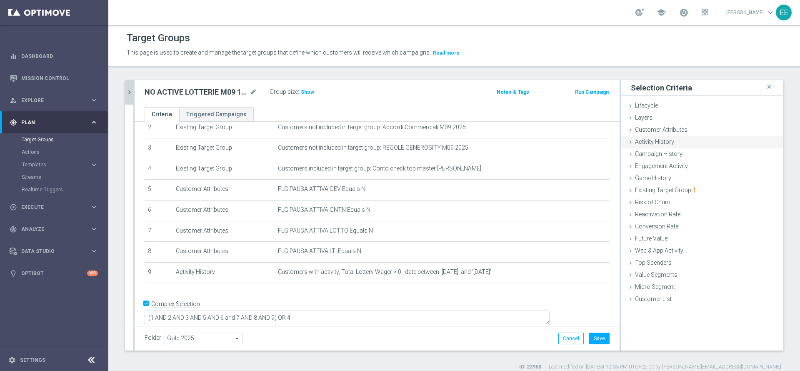
click at [666, 144] on div "Activity History done selection updated" at bounding box center [702, 142] width 162 height 12
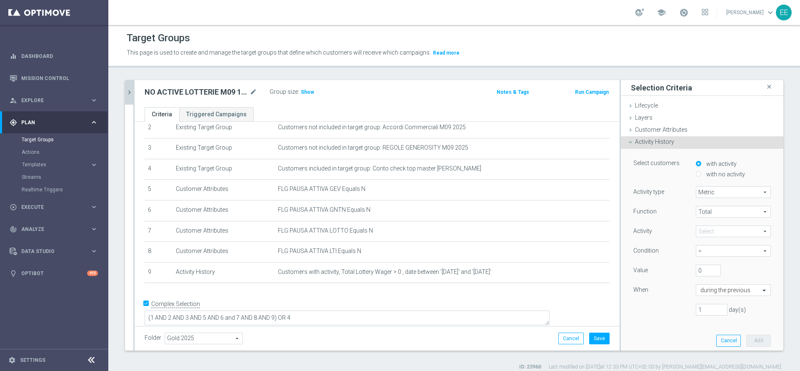
click at [721, 175] on label "with no activity" at bounding box center [724, 173] width 41 height 7
click at [701, 175] on input "with no activity" at bounding box center [697, 173] width 5 height 5
radio input "true"
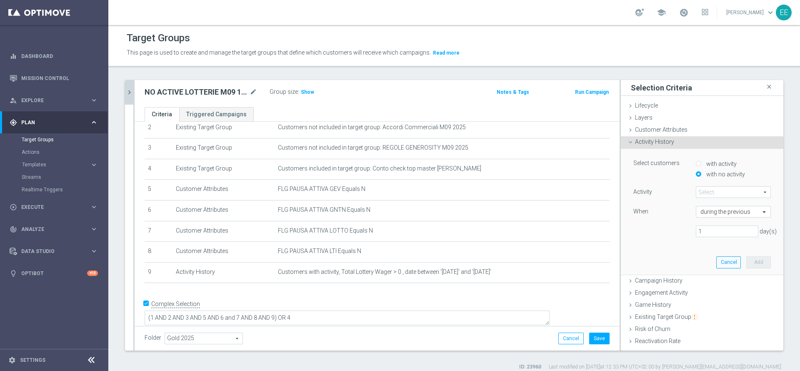
click at [710, 194] on span at bounding box center [733, 192] width 74 height 11
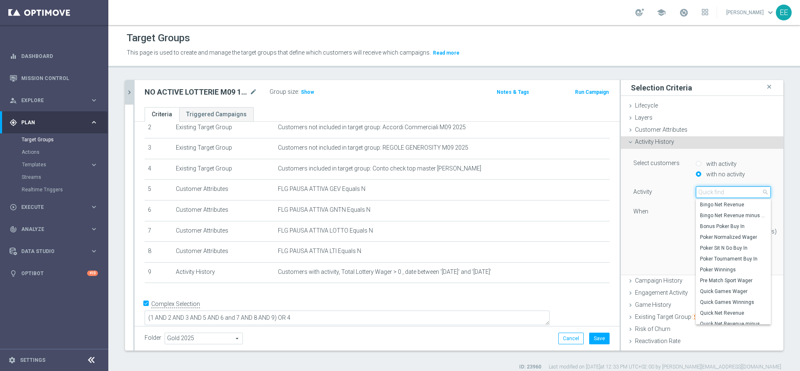
click at [710, 194] on input "search" at bounding box center [732, 192] width 75 height 12
type input "LOTTERY"
click at [728, 249] on span "Lottery Wager" at bounding box center [733, 247] width 67 height 7
type input "Lottery Wager"
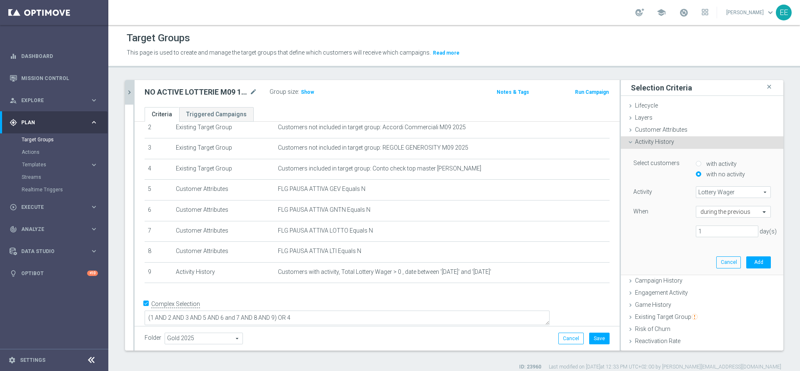
click at [714, 219] on div "Activity Lottery Wager Lottery Wager arrow_drop_down search When during the pre…" at bounding box center [701, 214] width 137 height 57
click at [717, 214] on input "text" at bounding box center [724, 211] width 49 height 7
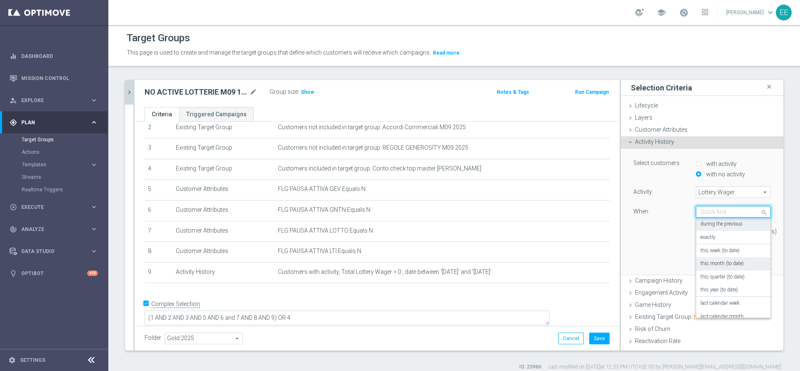
click at [722, 263] on label "this month (to date)" at bounding box center [721, 263] width 43 height 7
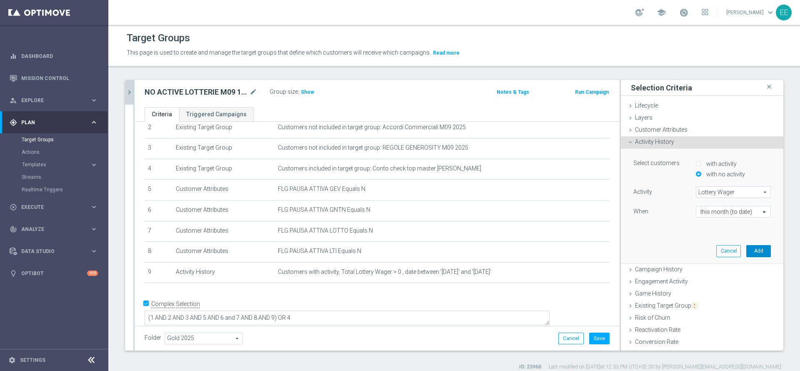
click at [746, 248] on button "Add" at bounding box center [758, 251] width 25 height 12
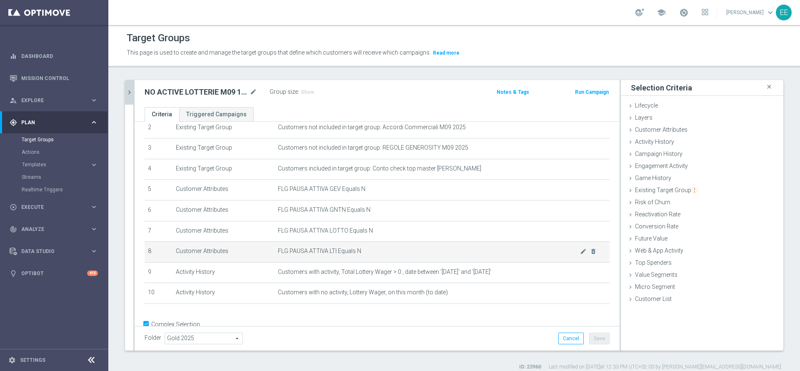
scroll to position [76, 0]
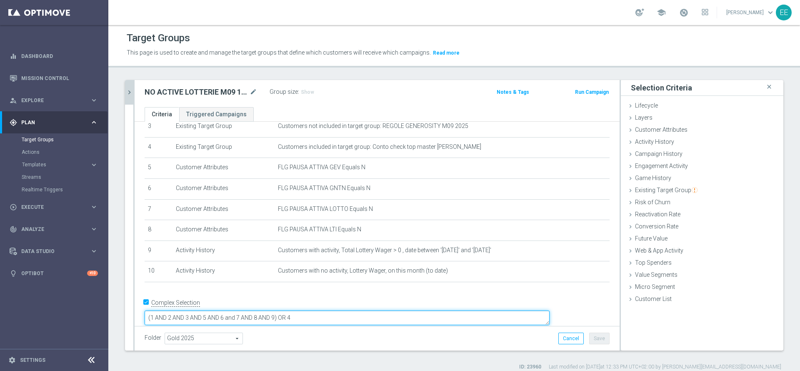
click at [335, 310] on textarea "(1 AND 2 AND 3 AND 5 AND 6 and 7 AND 8 AND 9) OR 4" at bounding box center [347, 317] width 405 height 15
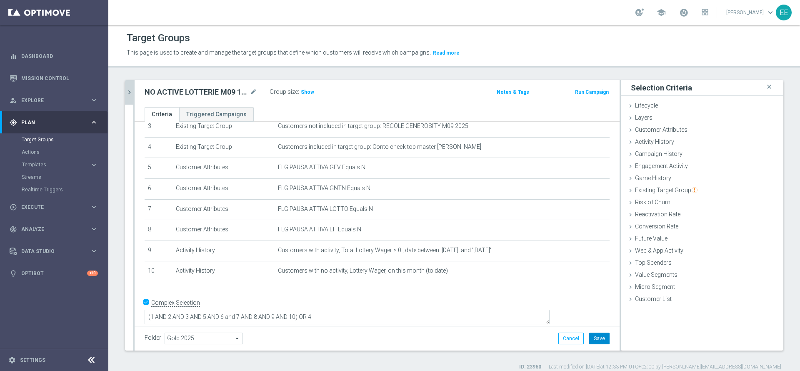
click at [591, 334] on button "Save" at bounding box center [599, 338] width 20 height 12
click at [307, 93] on span "Show" at bounding box center [307, 92] width 13 height 6
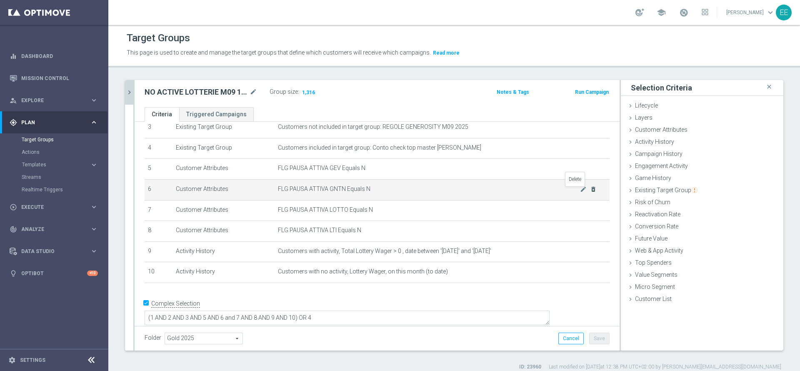
click at [590, 191] on icon "delete_forever" at bounding box center [593, 189] width 7 height 7
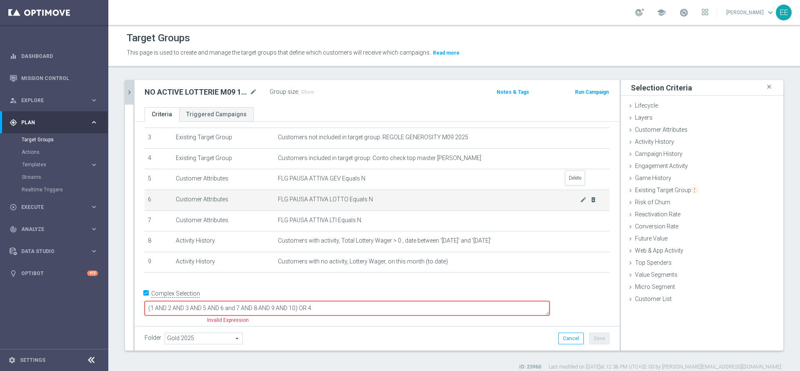
scroll to position [55, 0]
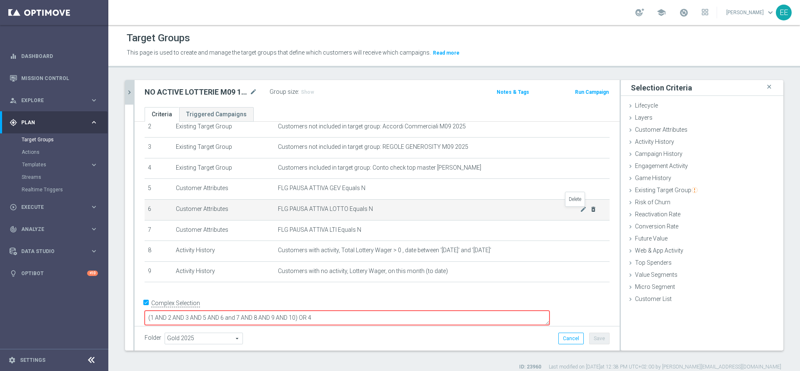
click at [590, 212] on icon "delete_forever" at bounding box center [593, 209] width 7 height 7
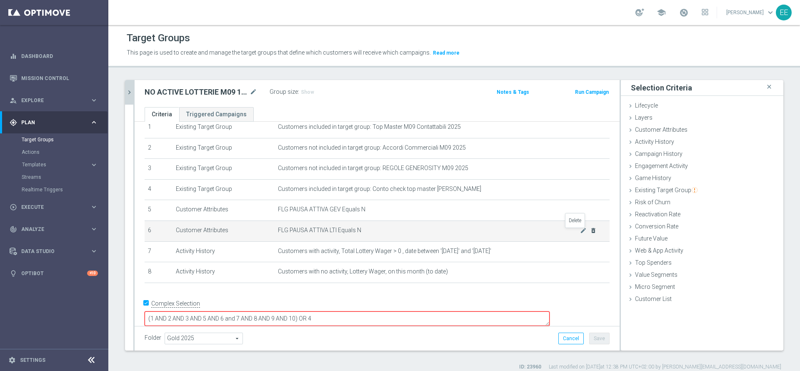
click at [590, 231] on icon "delete_forever" at bounding box center [593, 230] width 7 height 7
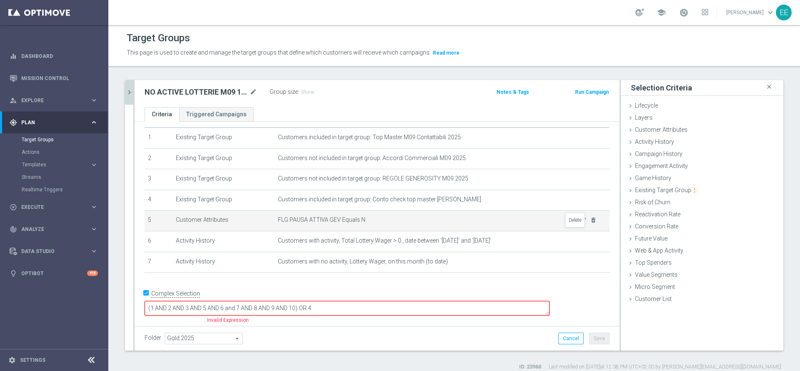
scroll to position [13, 0]
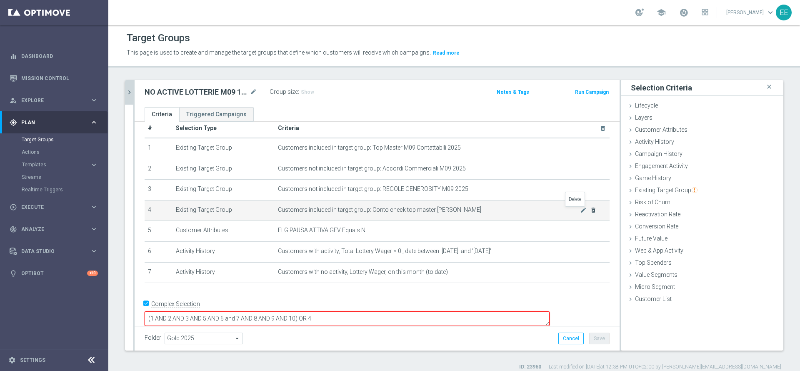
click at [590, 210] on icon "delete_forever" at bounding box center [593, 210] width 7 height 7
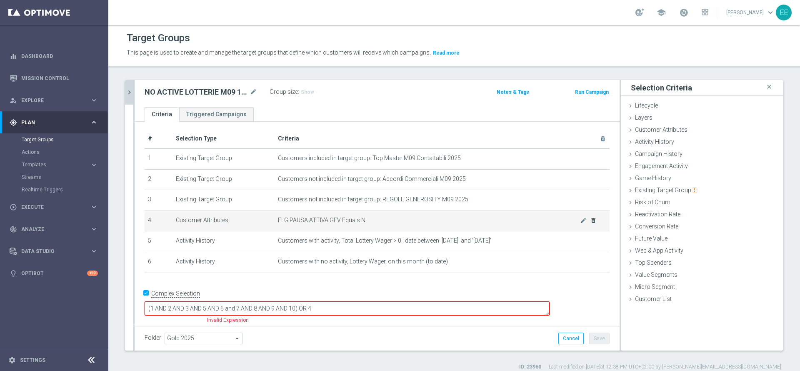
scroll to position [0, 0]
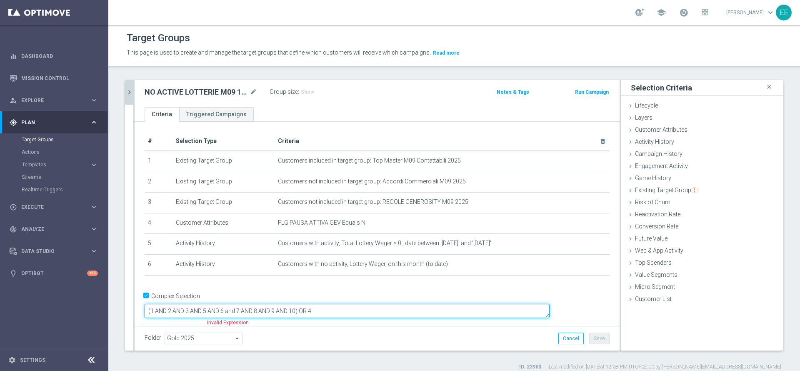
click at [400, 309] on textarea "(1 AND 2 AND 3 AND 5 AND 6 and 7 AND 8 AND 9 AND 10) OR 4" at bounding box center [347, 311] width 405 height 15
drag, startPoint x: 264, startPoint y: 304, endPoint x: 281, endPoint y: 303, distance: 16.7
click at [281, 304] on textarea "(1 AND 2 AND 3 AND 5 AND 6)" at bounding box center [347, 311] width 405 height 15
click at [260, 305] on textarea "(1 AND 2 AND 3 AND 5 AND 6)" at bounding box center [347, 311] width 405 height 15
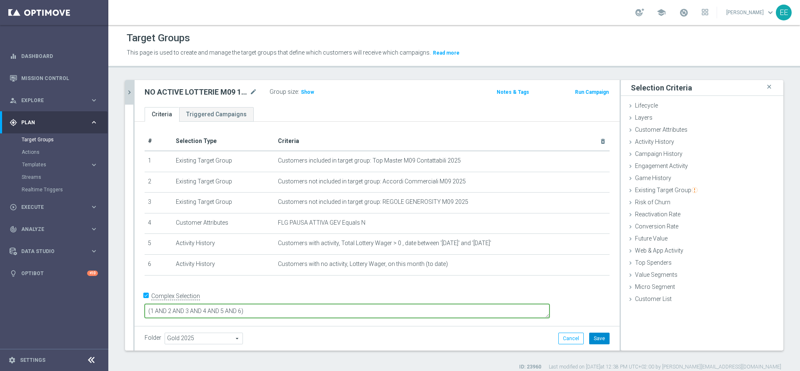
type textarea "(1 AND 2 AND 3 AND 4 AND 5 AND 6)"
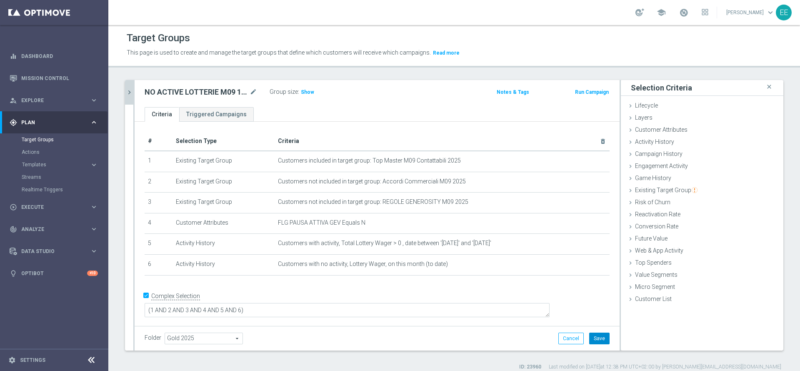
click at [589, 335] on button "Save" at bounding box center [599, 338] width 20 height 12
click at [305, 85] on div "NO ACTIVE LOTTERIE M09 17.09 mode_edit Group size : Show Notes & Tags Run Campa…" at bounding box center [377, 93] width 485 height 27
click at [309, 90] on span "Show" at bounding box center [307, 92] width 13 height 6
click at [259, 89] on div "NO ACTIVE LOTTERIE M09 17.09 mode_edit" at bounding box center [207, 92] width 125 height 12
click at [256, 90] on icon "mode_edit" at bounding box center [252, 92] width 7 height 10
